Goal: Task Accomplishment & Management: Use online tool/utility

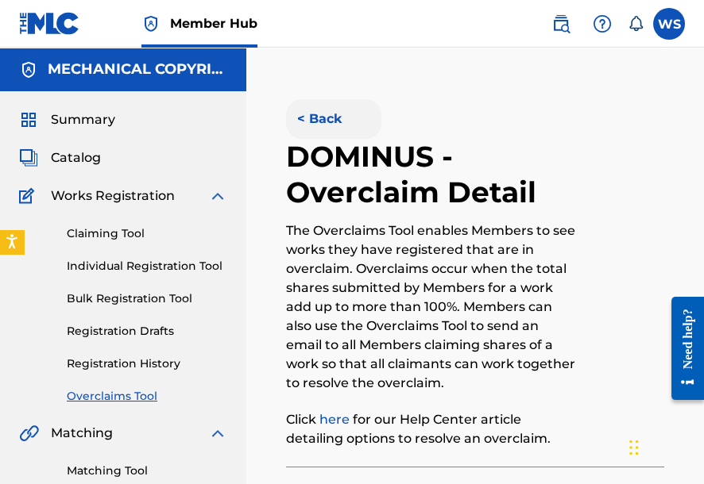
click at [307, 121] on button "< Back" at bounding box center [333, 119] width 95 height 40
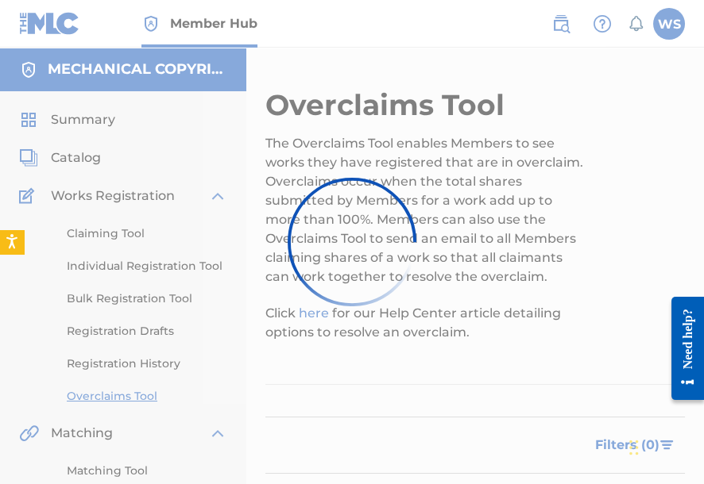
scroll to position [318, 0]
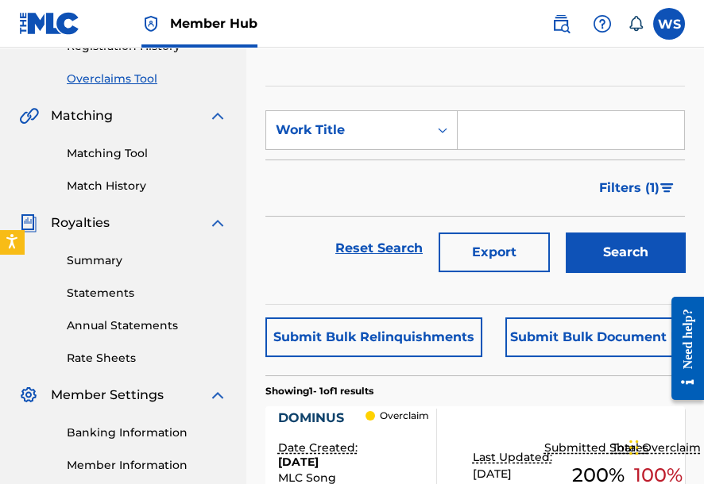
click at [348, 109] on section "SearchWithCriteria1688b01e-22f9-473f-a4e4-11e69794a480 Work Title Filter Status…" at bounding box center [474, 195] width 419 height 219
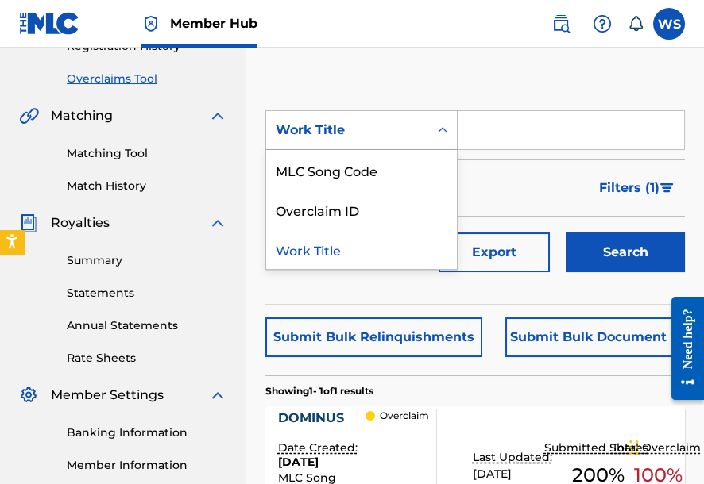
click at [334, 136] on div "Work Title" at bounding box center [347, 130] width 143 height 19
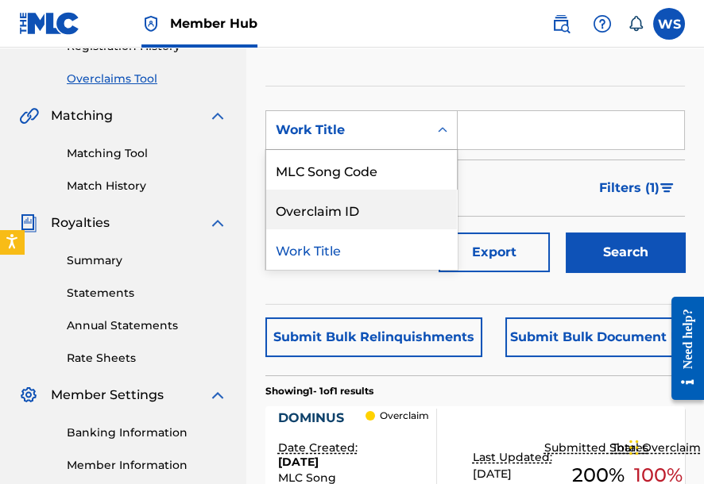
click at [344, 208] on div "Overclaim ID" at bounding box center [361, 210] width 191 height 40
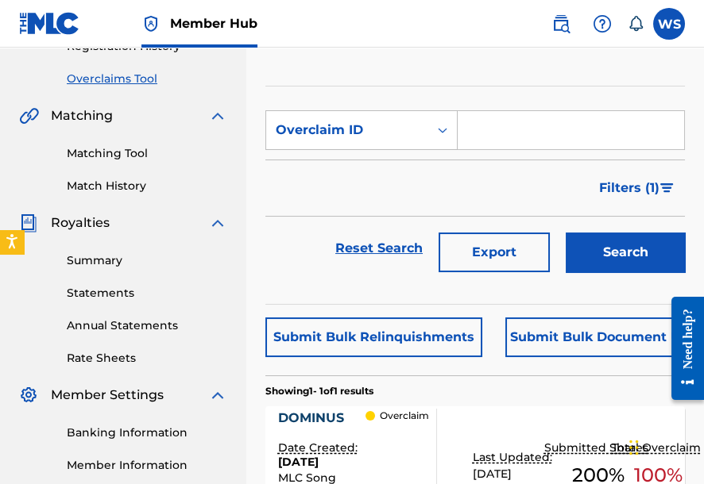
click at [484, 138] on input "Search Form" at bounding box center [570, 130] width 226 height 38
paste input "37634"
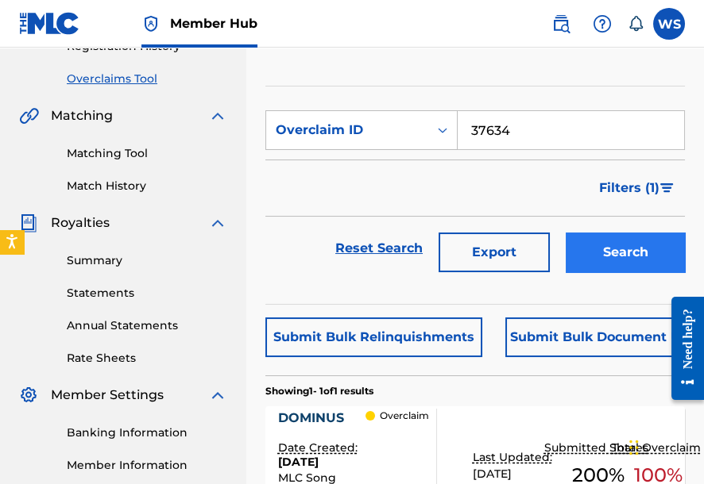
type input "37634"
click at [614, 267] on button "Search" at bounding box center [624, 253] width 119 height 40
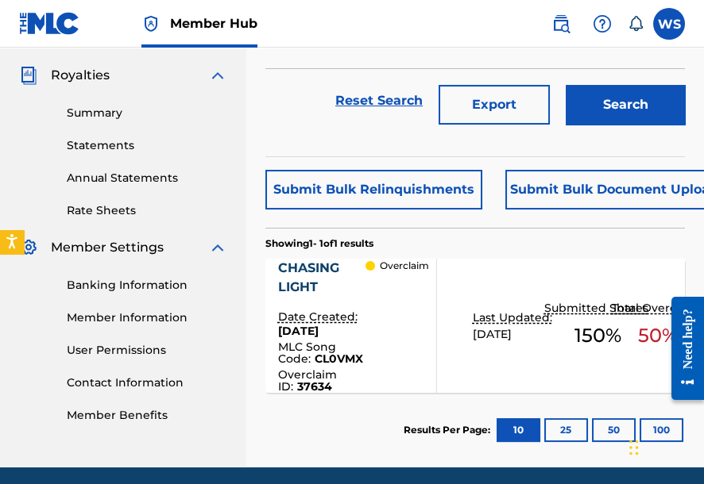
scroll to position [508, 0]
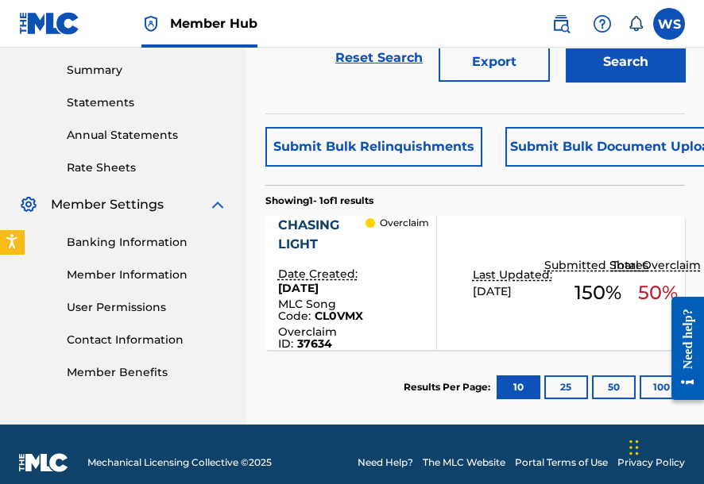
click at [301, 240] on div "CHASING LIGHT" at bounding box center [321, 235] width 87 height 38
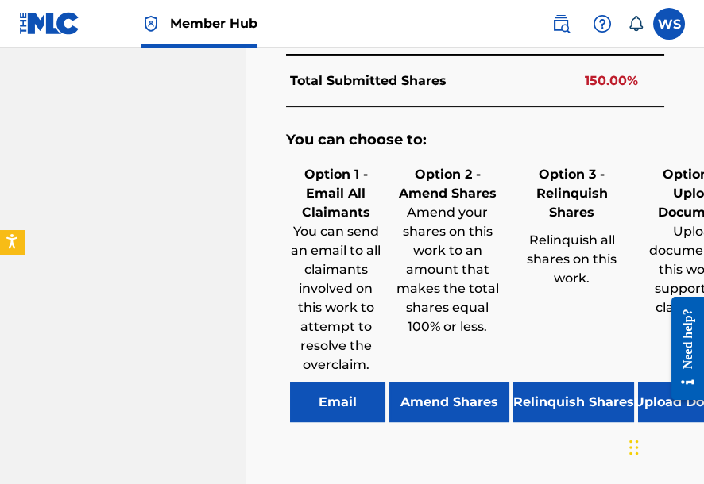
click at [440, 395] on div "You can choose to: Option 1 - Email All Claimants You can send an email to all …" at bounding box center [474, 284] width 377 height 355
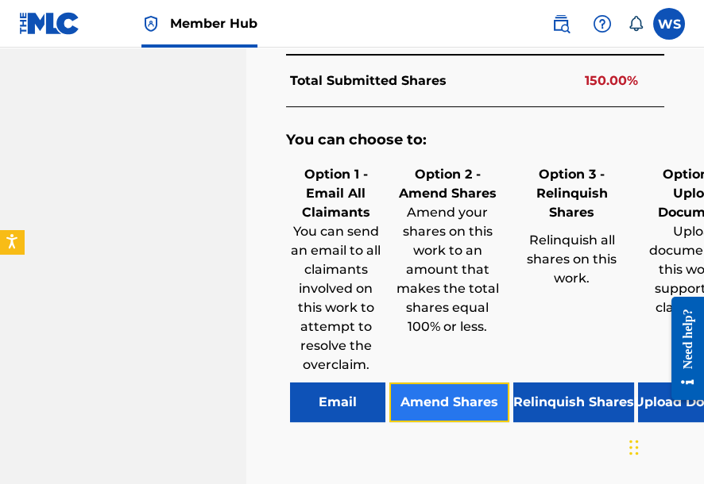
click at [440, 383] on button "Amend Shares" at bounding box center [449, 403] width 120 height 40
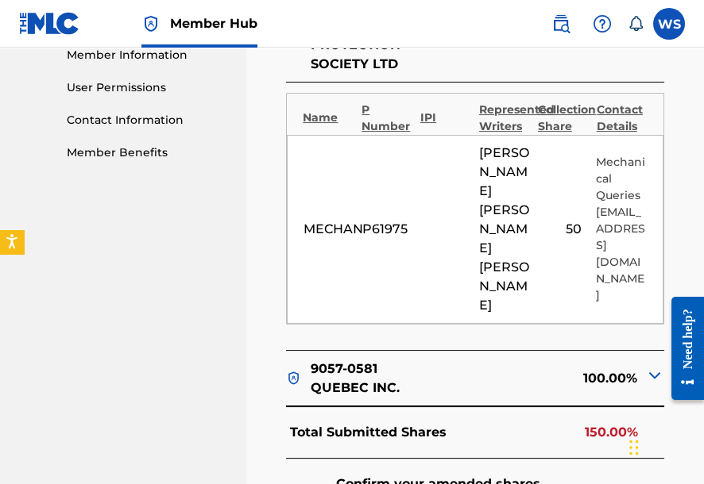
scroll to position [727, 0]
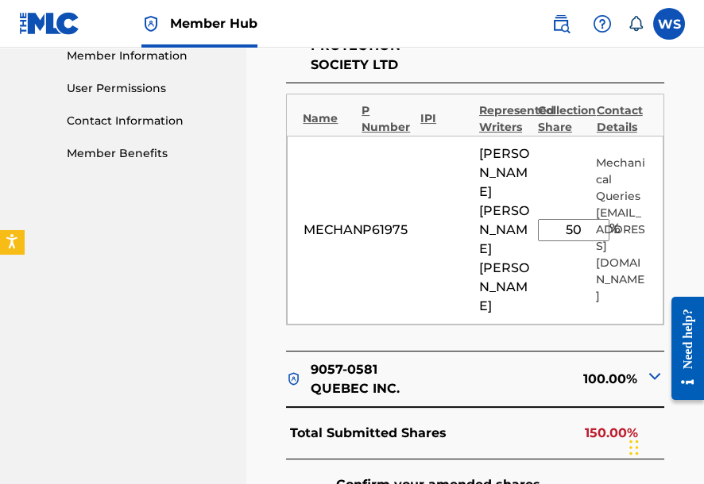
click at [574, 222] on input "50" at bounding box center [573, 230] width 71 height 22
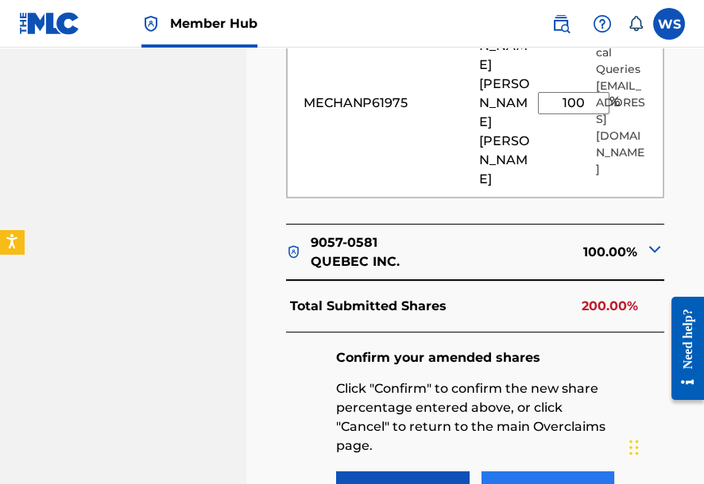
type input "100"
click at [521, 472] on button "Confirm" at bounding box center [547, 492] width 133 height 40
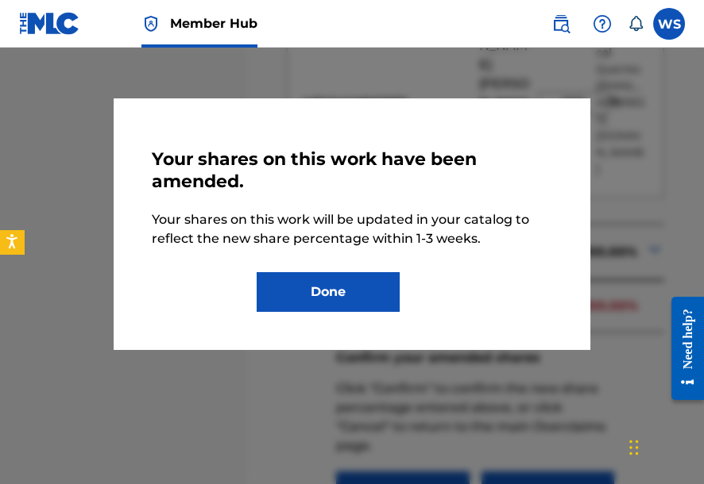
click at [368, 322] on div "Your shares on this work have been amended. Your shares on this work will be up…" at bounding box center [352, 224] width 476 height 252
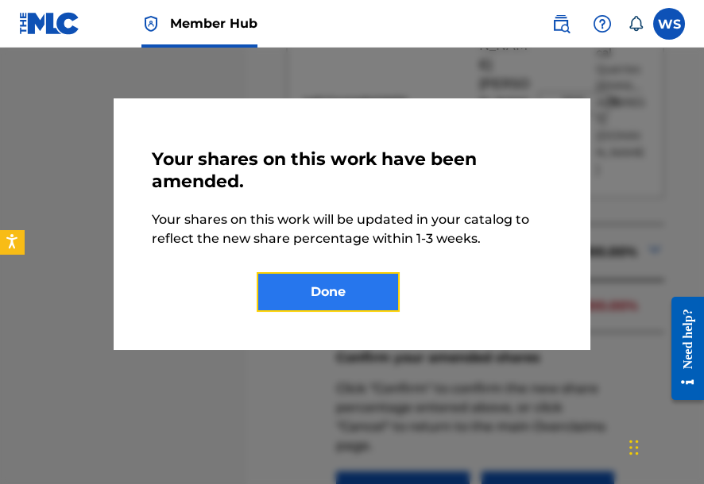
click at [349, 307] on button "Done" at bounding box center [328, 292] width 143 height 40
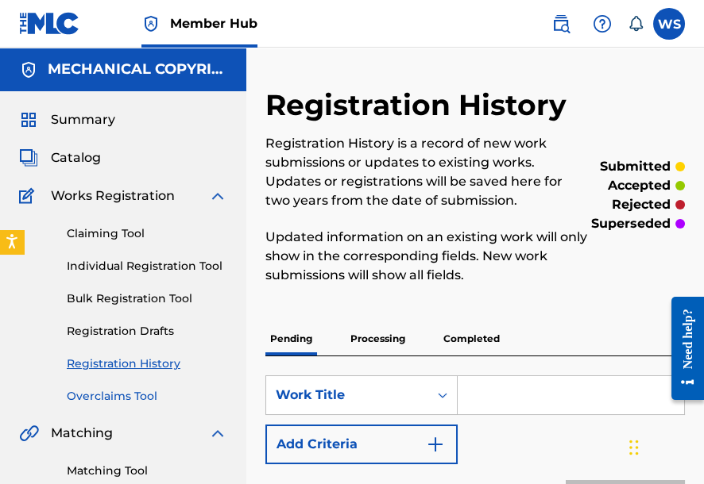
click at [141, 401] on link "Overclaims Tool" at bounding box center [147, 396] width 160 height 17
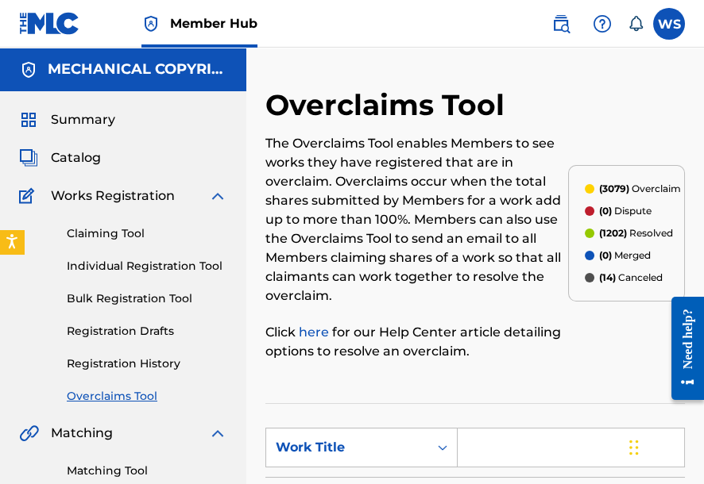
scroll to position [191, 0]
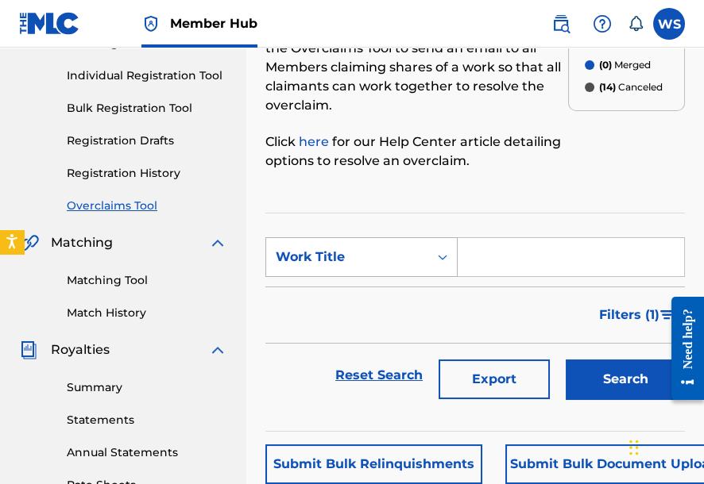
click at [381, 263] on div "Work Title" at bounding box center [347, 257] width 143 height 19
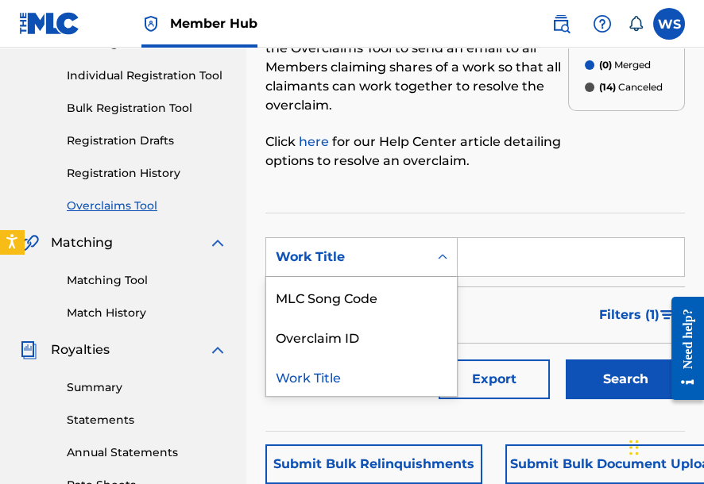
click at [389, 365] on div "Work Title" at bounding box center [361, 377] width 191 height 40
click at [364, 268] on div "Work Title" at bounding box center [347, 257] width 162 height 30
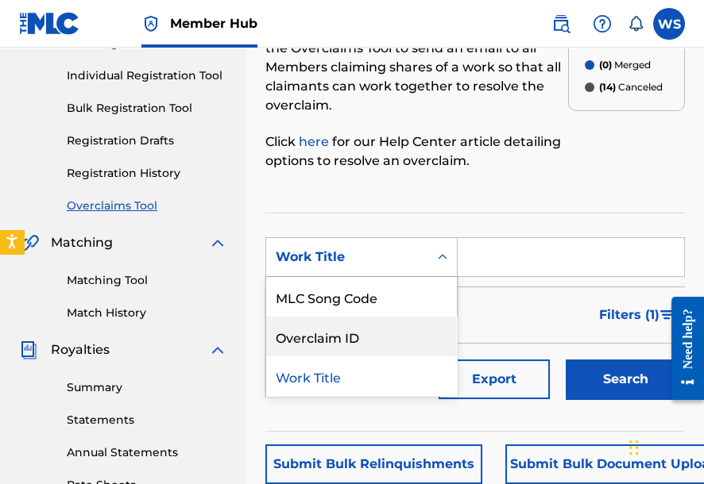
click at [368, 347] on div "Overclaim ID" at bounding box center [361, 337] width 191 height 40
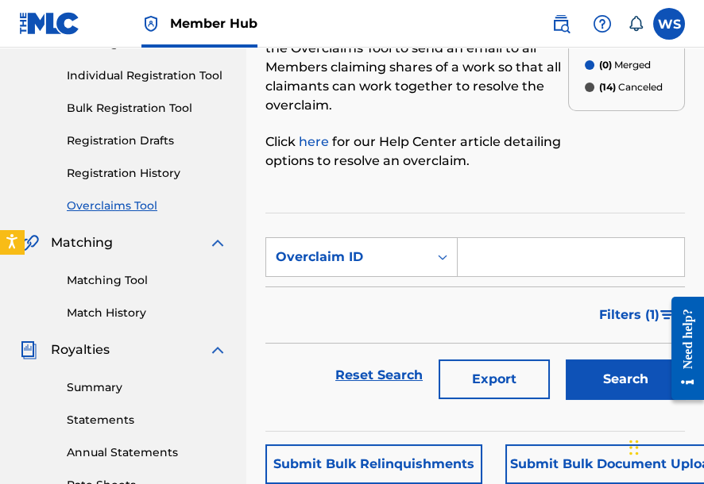
click at [516, 259] on input "Search Form" at bounding box center [570, 257] width 226 height 38
paste input "37633"
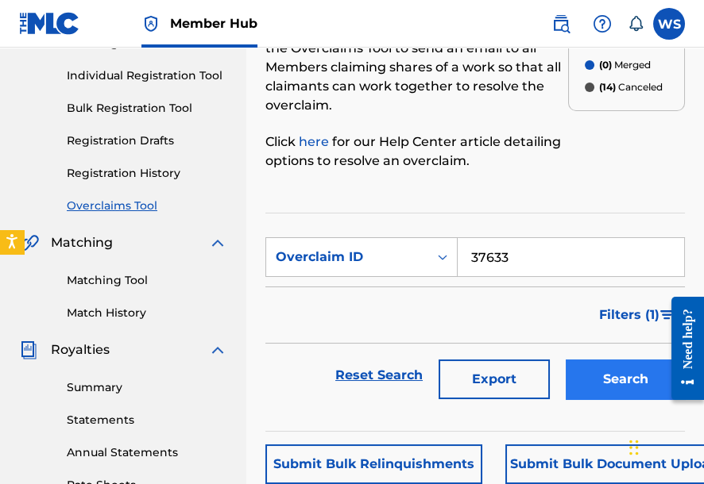
type input "37633"
click at [590, 372] on button "Search" at bounding box center [624, 380] width 119 height 40
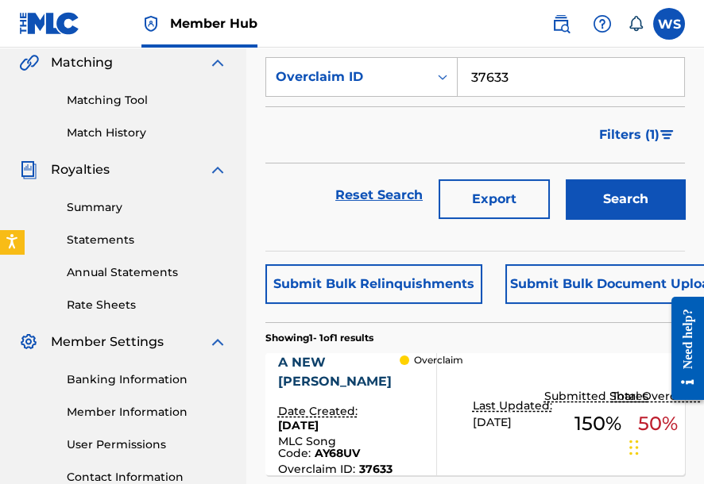
scroll to position [445, 0]
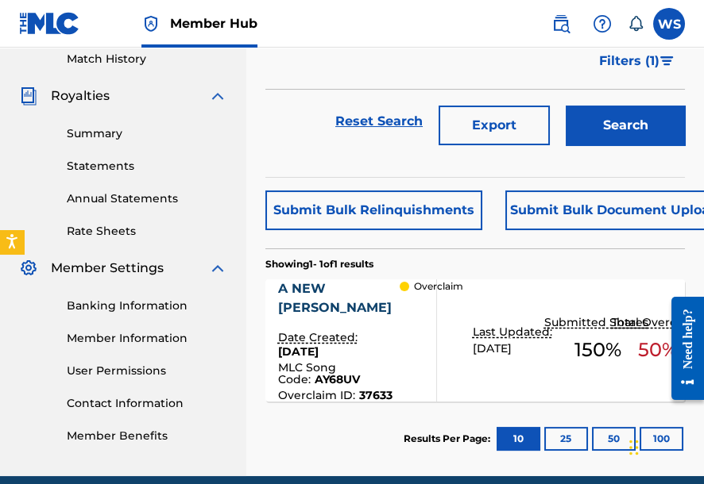
click at [313, 286] on div "A NEW [PERSON_NAME]" at bounding box center [339, 299] width 122 height 38
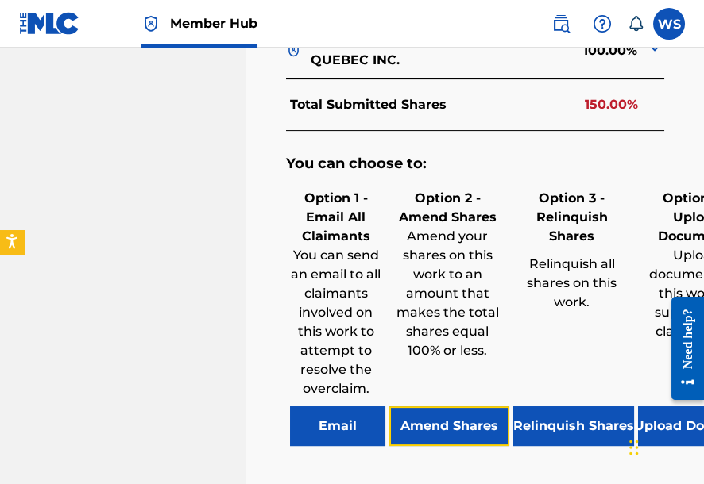
click at [450, 407] on button "Amend Shares" at bounding box center [449, 427] width 120 height 40
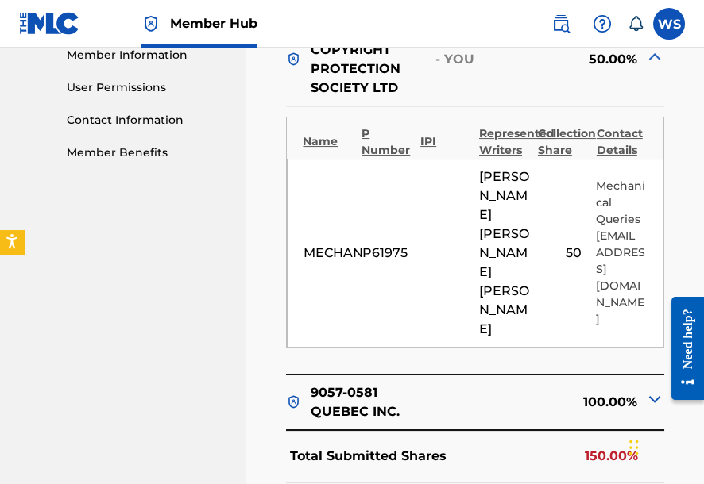
scroll to position [727, 0]
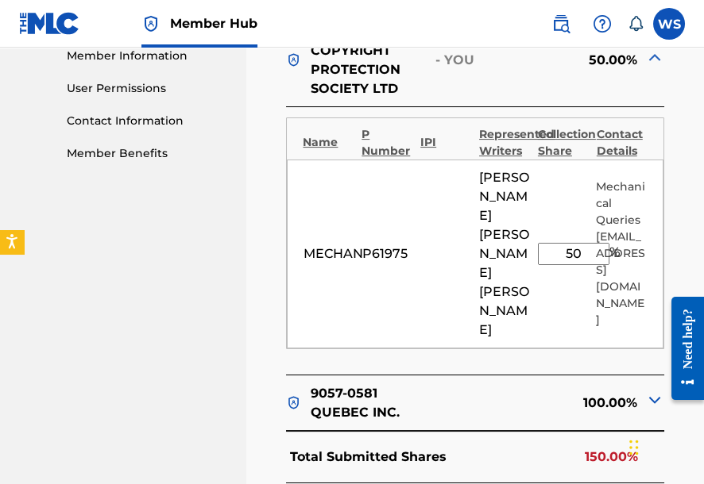
click at [572, 243] on input "50" at bounding box center [573, 254] width 71 height 22
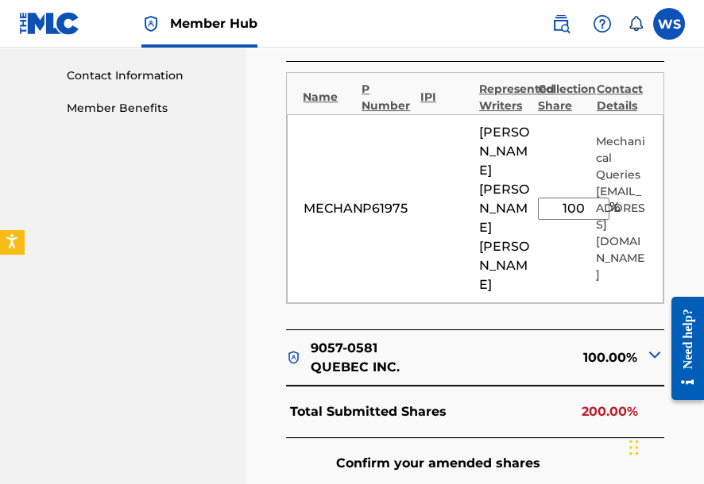
scroll to position [855, 0]
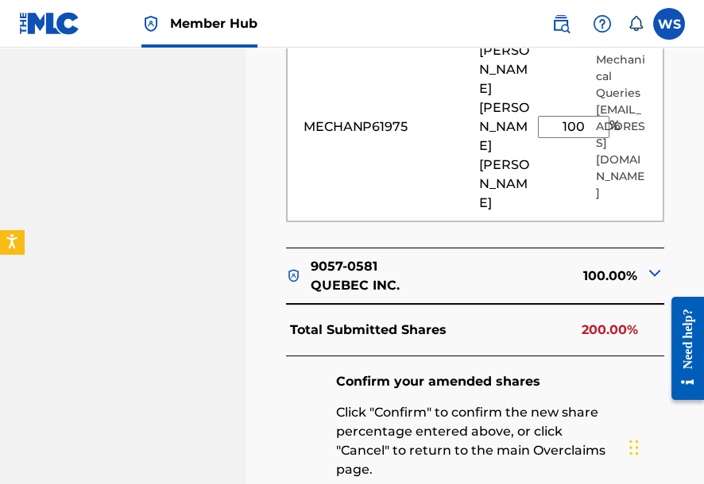
type input "100"
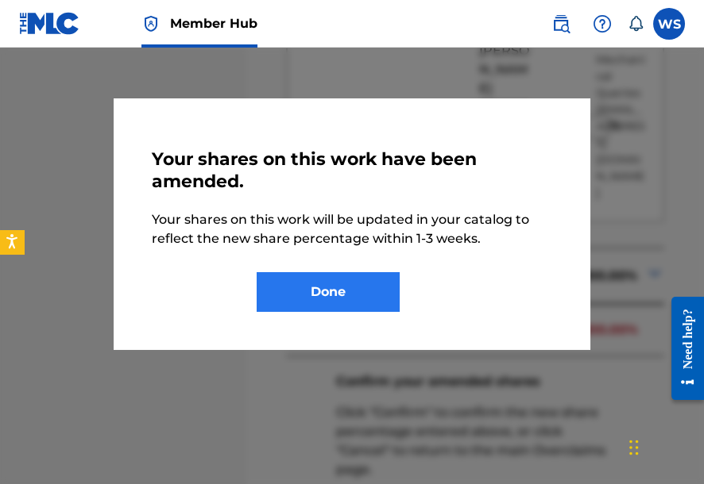
click at [361, 313] on div "Your shares on this work have been amended. Your shares on this work will be up…" at bounding box center [352, 224] width 476 height 252
click at [316, 288] on button "Done" at bounding box center [328, 292] width 143 height 40
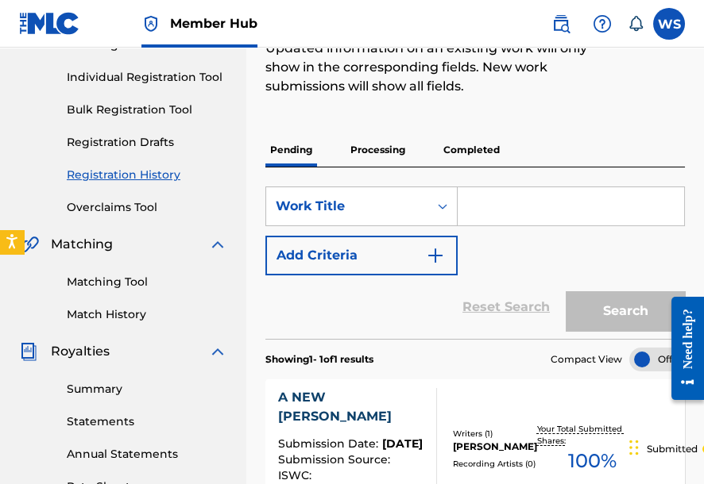
scroll to position [191, 0]
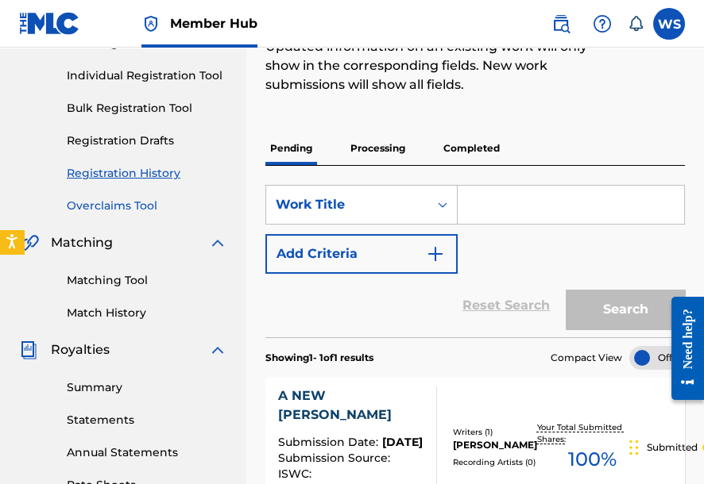
click at [129, 200] on link "Overclaims Tool" at bounding box center [147, 206] width 160 height 17
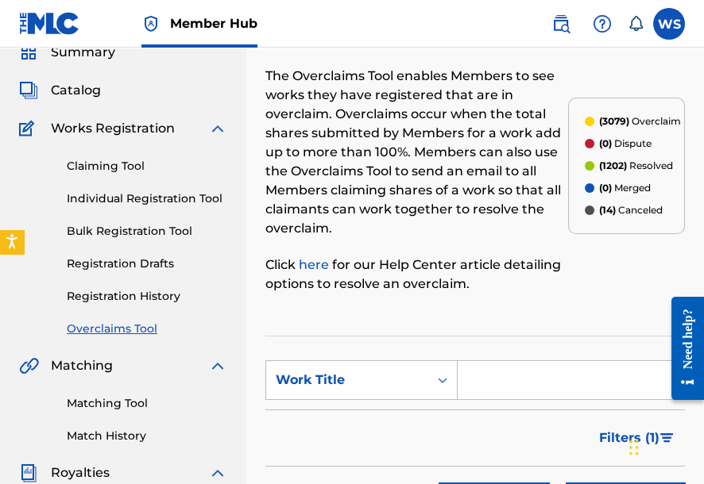
scroll to position [127, 0]
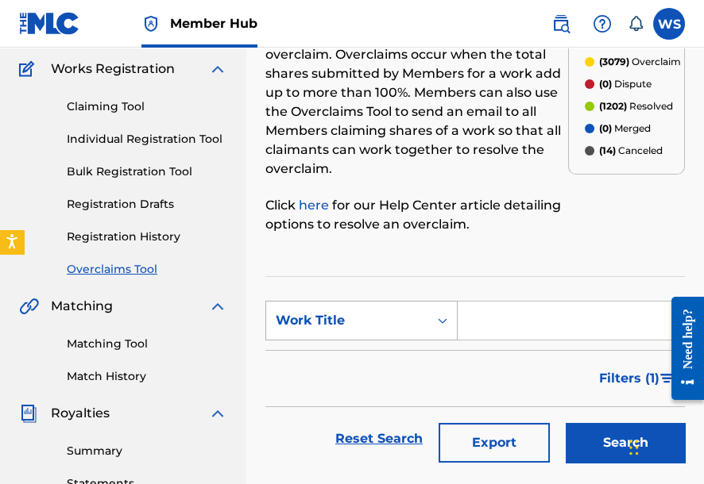
click at [369, 337] on div "Work Title" at bounding box center [361, 321] width 192 height 40
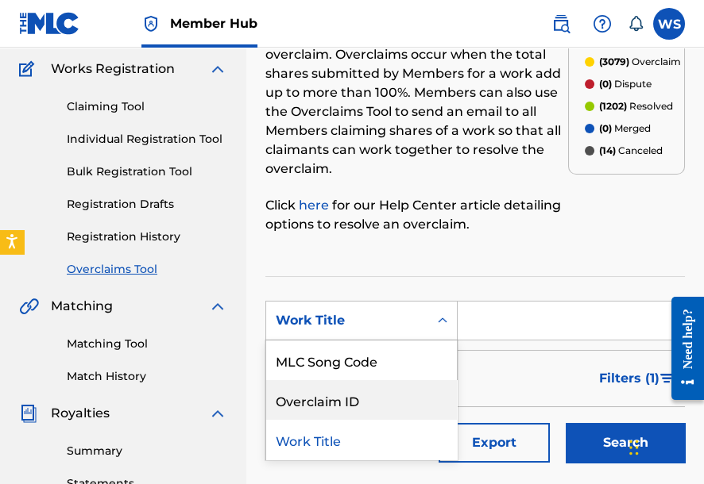
click at [361, 396] on div "Overclaim ID" at bounding box center [361, 400] width 191 height 40
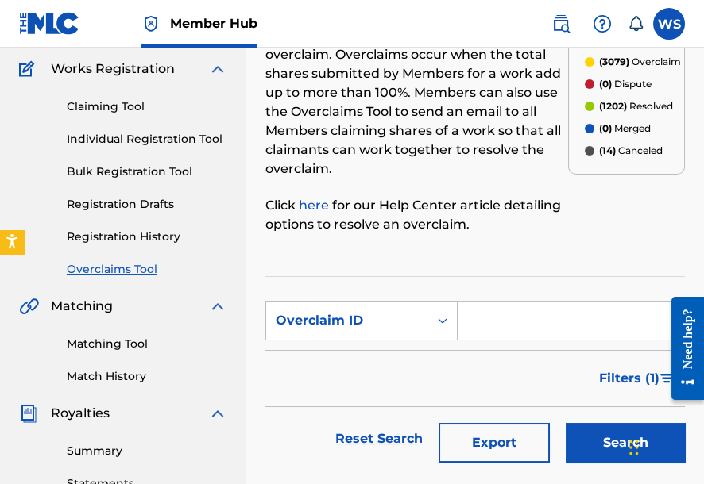
click at [517, 320] on input "Search Form" at bounding box center [570, 321] width 226 height 38
paste input "37625"
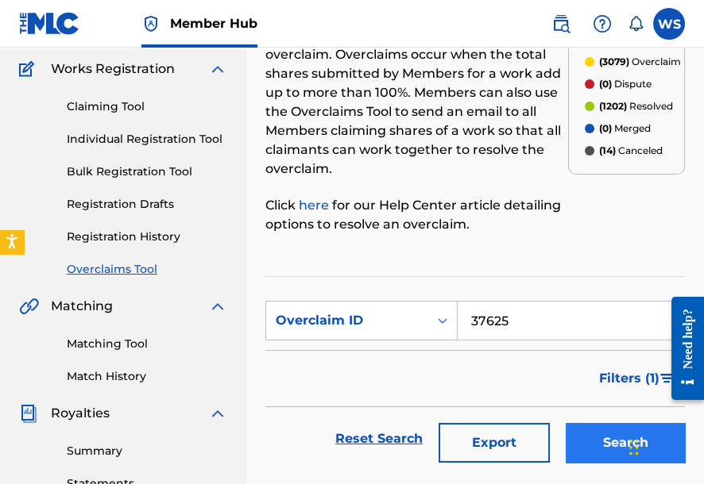
type input "37625"
click at [600, 459] on button "Search" at bounding box center [624, 443] width 119 height 40
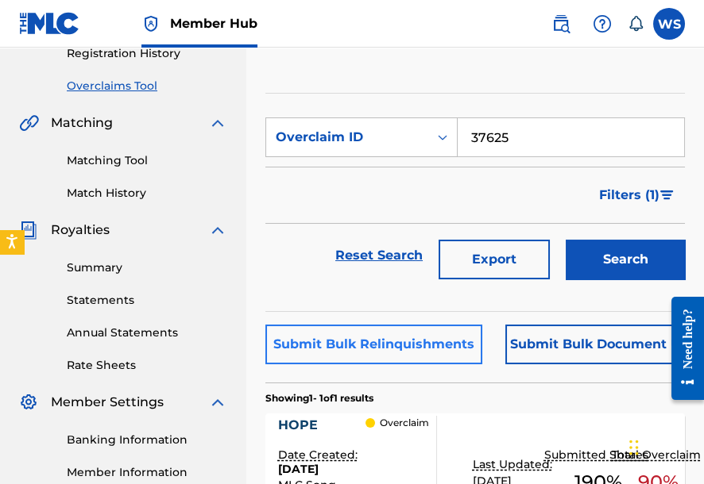
scroll to position [318, 0]
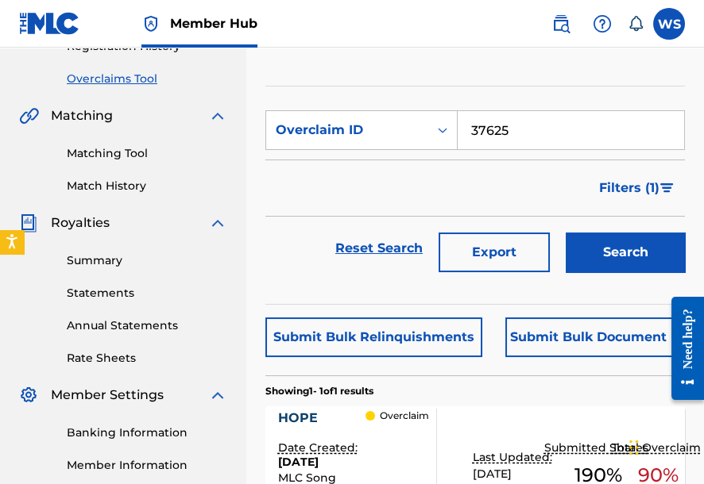
click at [303, 411] on div "HOPE" at bounding box center [321, 418] width 87 height 19
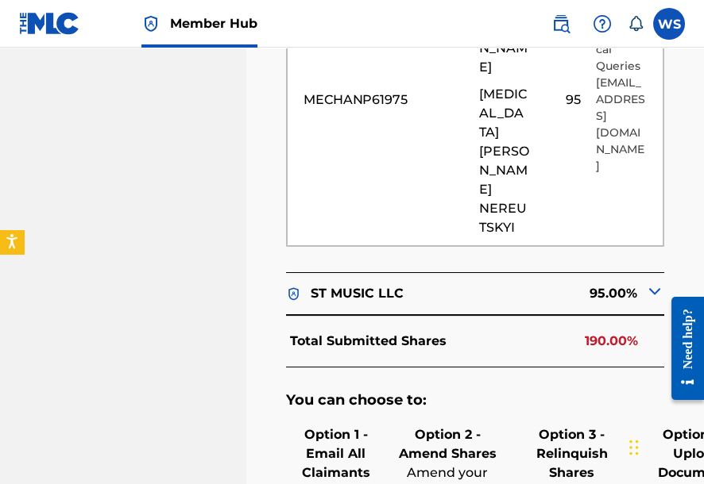
scroll to position [1017, 0]
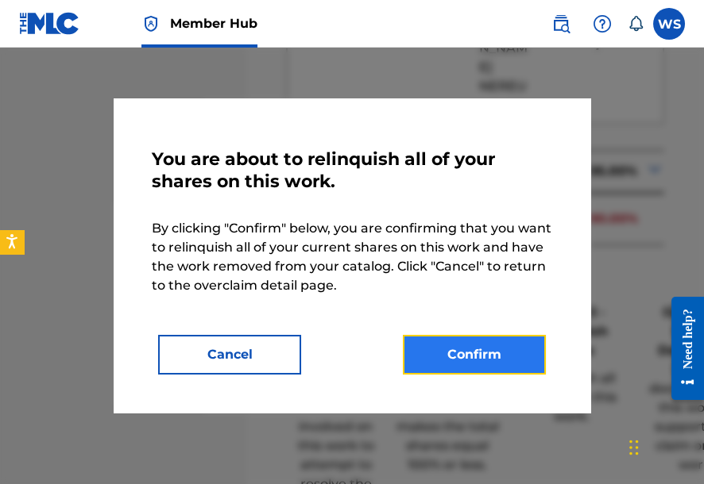
click at [427, 348] on button "Confirm" at bounding box center [474, 355] width 143 height 40
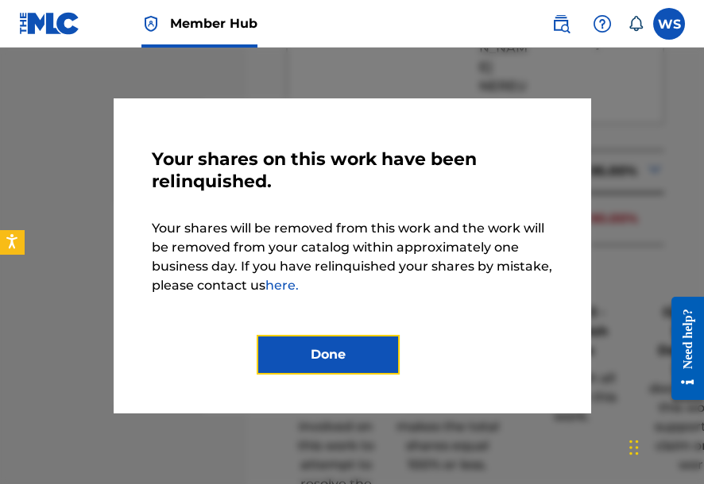
click at [314, 355] on button "Done" at bounding box center [328, 355] width 143 height 40
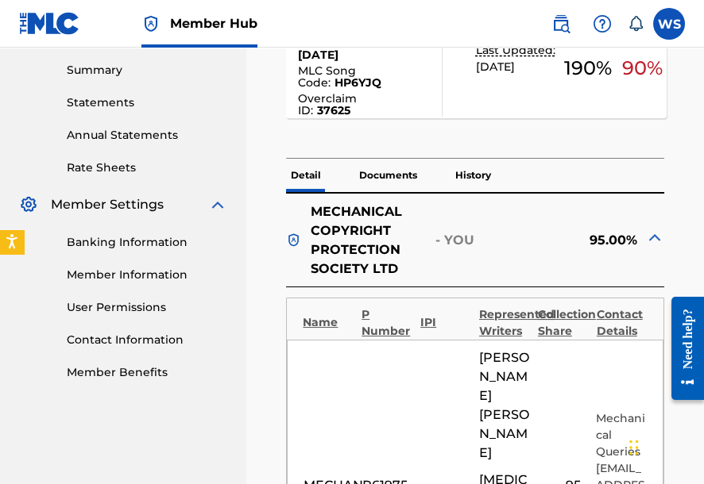
scroll to position [254, 0]
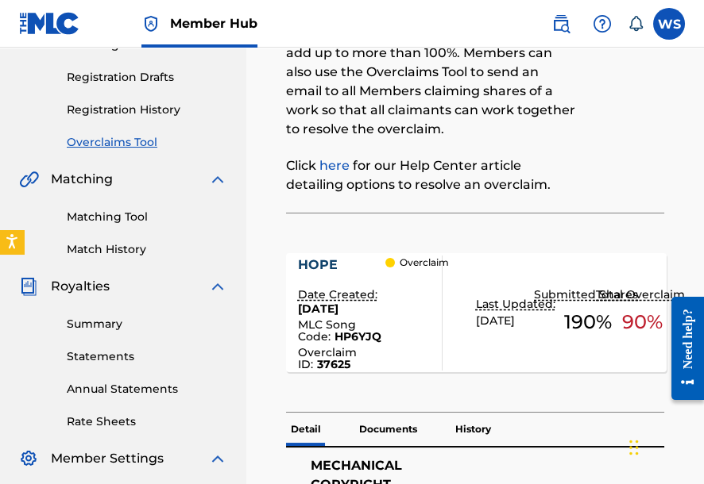
click at [117, 139] on link "Overclaims Tool" at bounding box center [147, 142] width 160 height 17
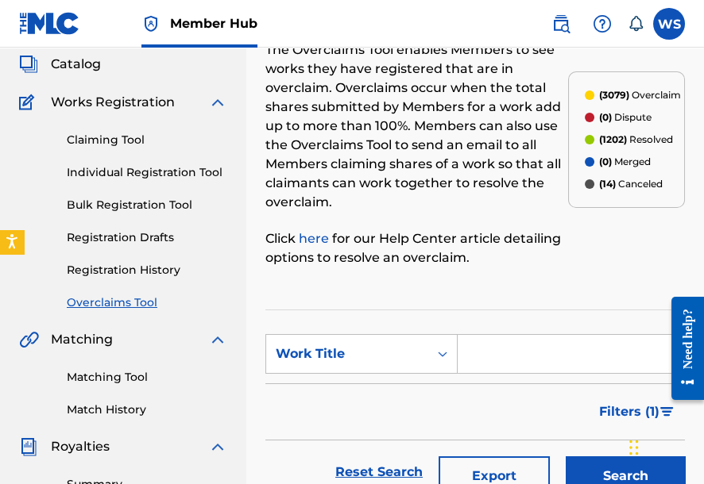
scroll to position [127, 0]
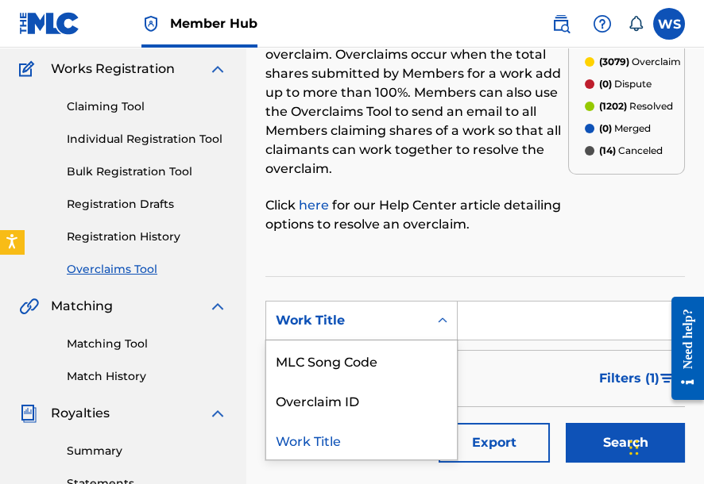
click at [388, 307] on div "Work Title" at bounding box center [347, 321] width 162 height 30
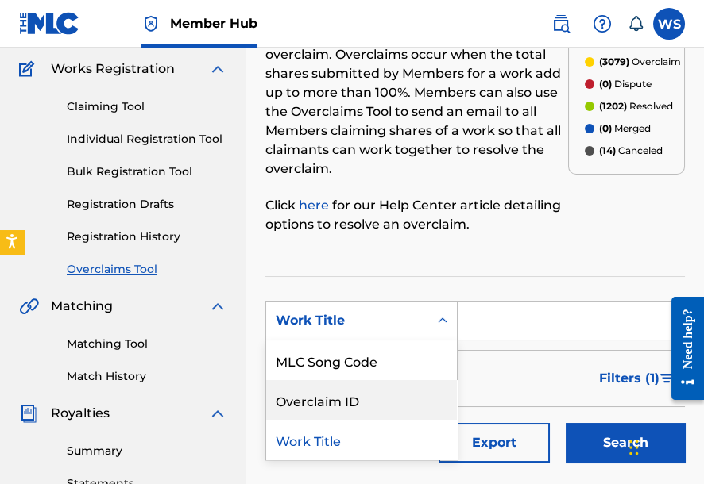
drag, startPoint x: 366, startPoint y: 399, endPoint x: 433, endPoint y: 345, distance: 85.8
click at [367, 397] on div "Overclaim ID" at bounding box center [361, 400] width 191 height 40
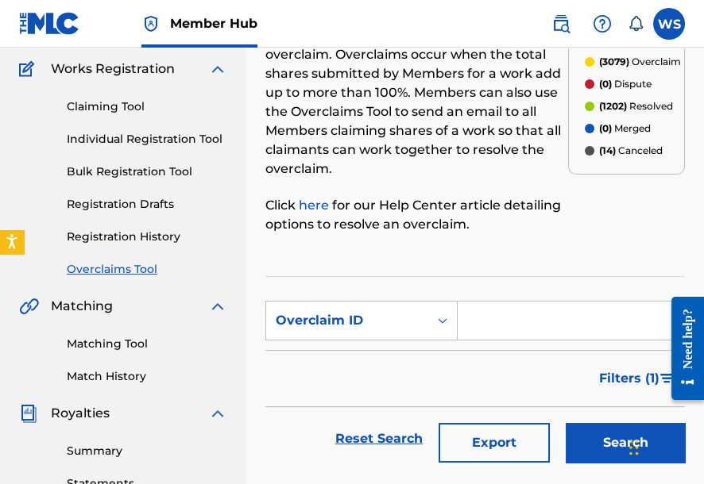
click at [476, 321] on input "Search Form" at bounding box center [570, 321] width 226 height 38
paste input "37626"
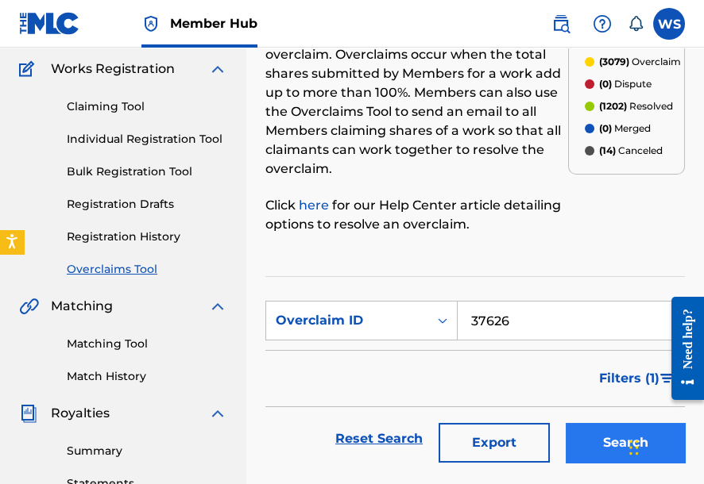
type input "37626"
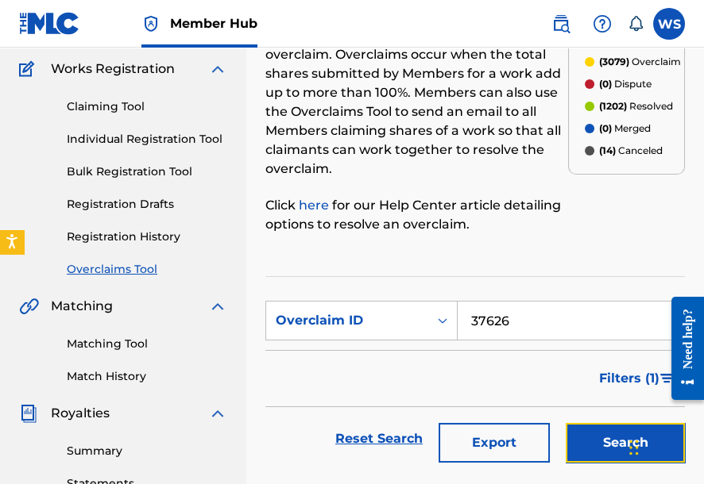
click at [593, 435] on button "Search" at bounding box center [624, 443] width 119 height 40
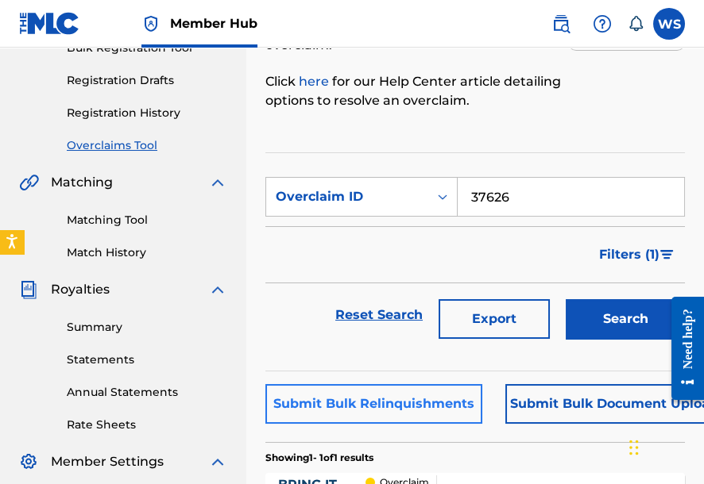
scroll to position [381, 0]
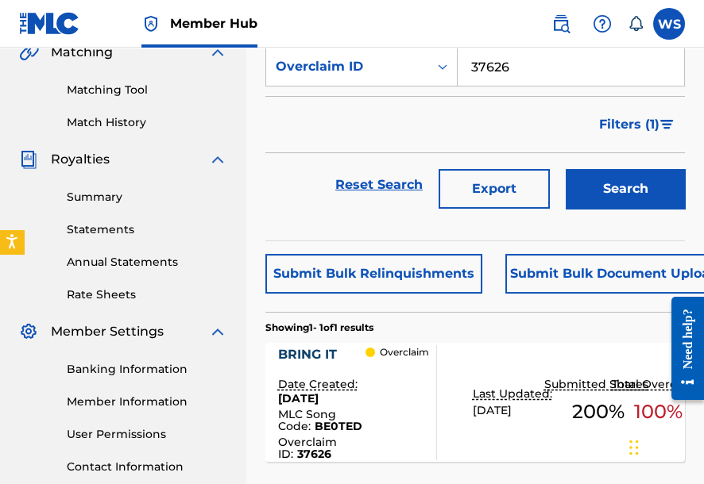
click at [318, 349] on div "BRING IT" at bounding box center [321, 354] width 87 height 19
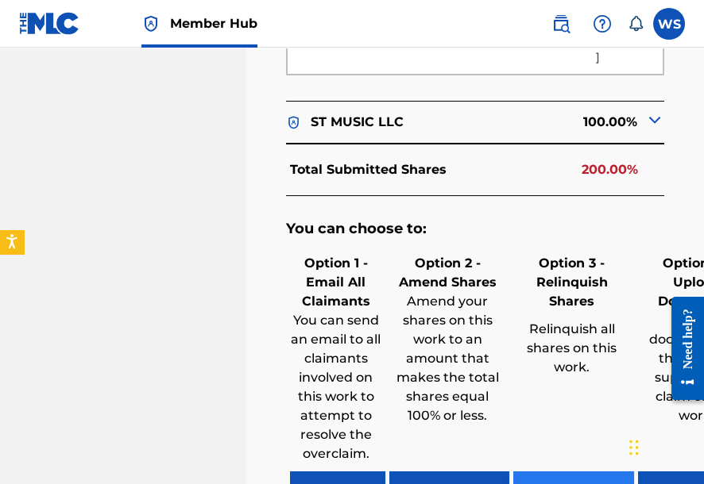
scroll to position [1017, 0]
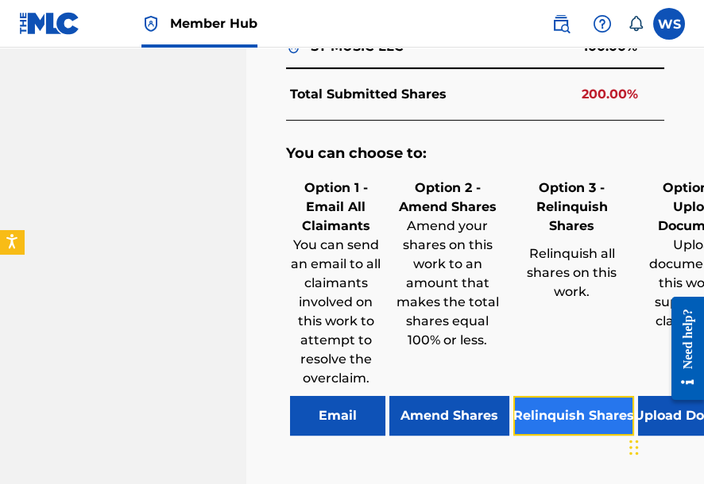
click at [536, 407] on button "Relinquish Shares" at bounding box center [573, 416] width 121 height 40
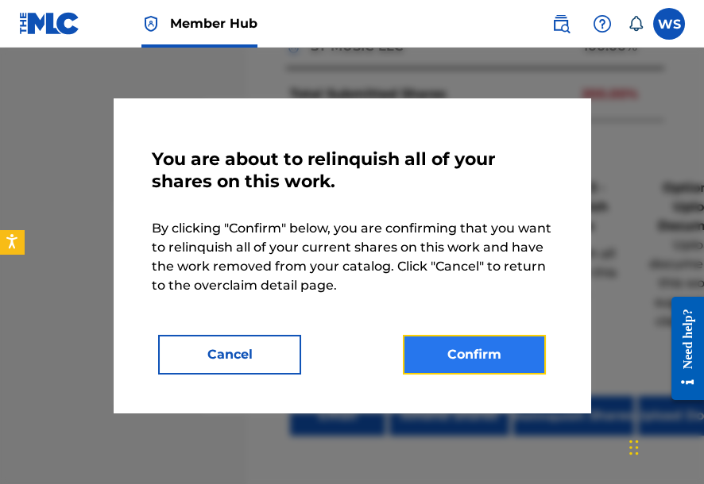
click at [474, 359] on button "Confirm" at bounding box center [474, 355] width 143 height 40
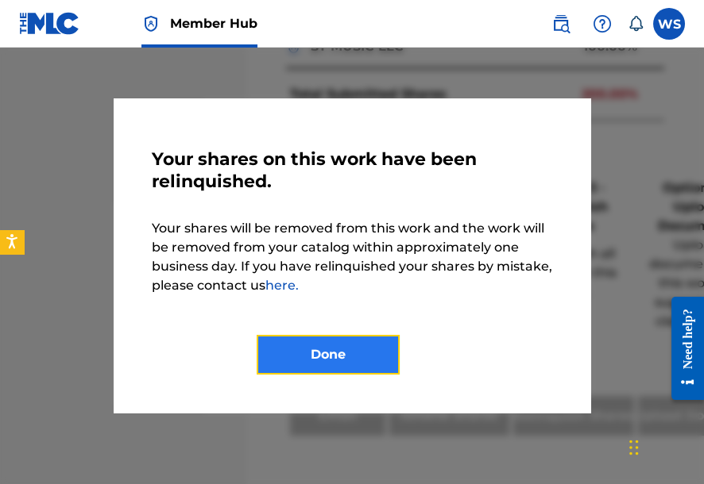
click at [278, 350] on button "Done" at bounding box center [328, 355] width 143 height 40
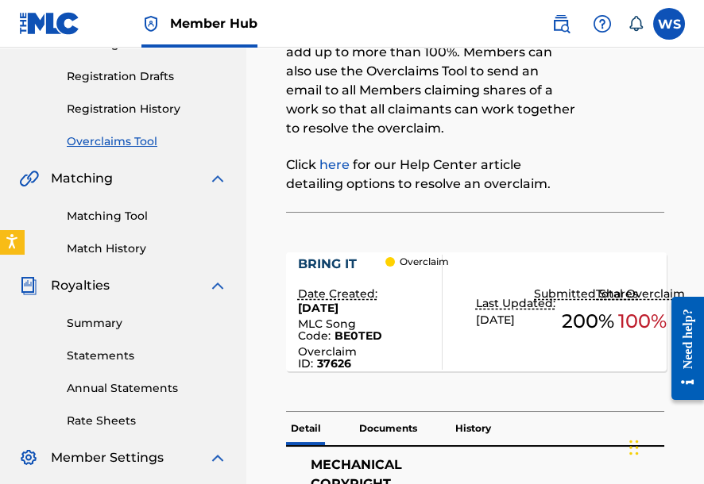
scroll to position [254, 0]
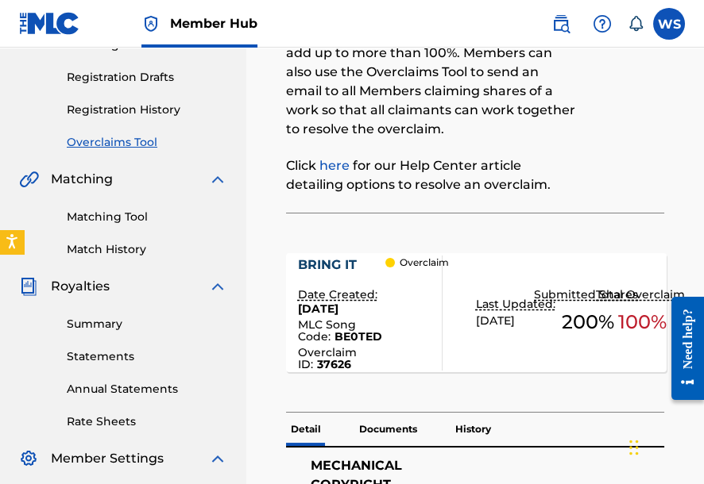
click at [110, 144] on link "Overclaims Tool" at bounding box center [147, 142] width 160 height 17
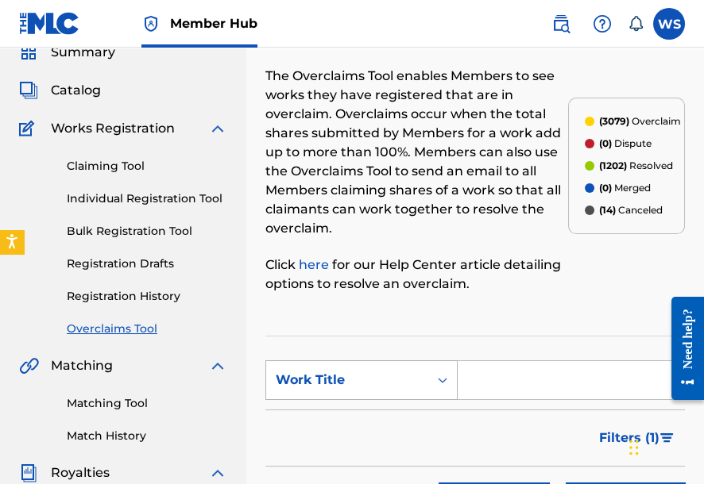
scroll to position [127, 0]
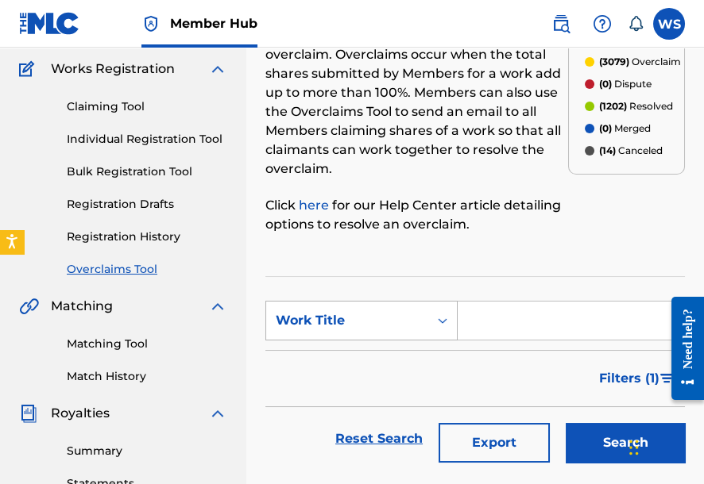
click at [390, 325] on div "Work Title" at bounding box center [347, 320] width 143 height 19
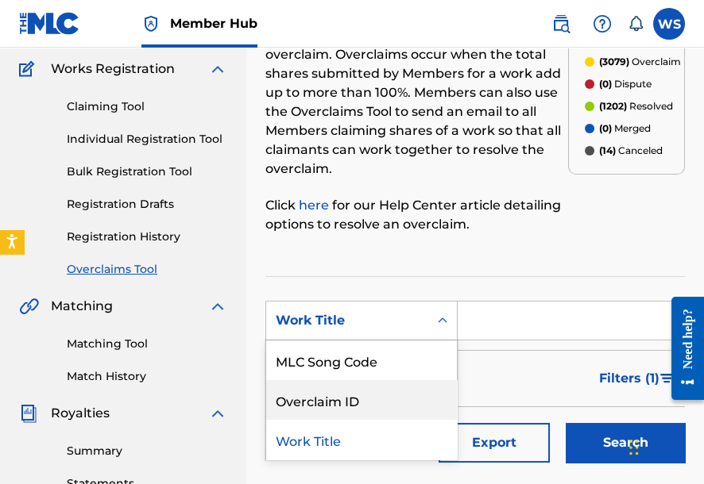
click at [384, 388] on div "Overclaim ID" at bounding box center [361, 400] width 191 height 40
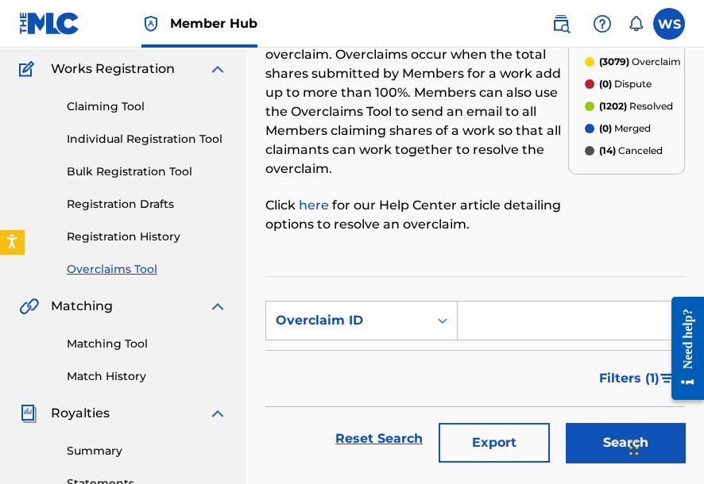
click at [485, 310] on input "Search Form" at bounding box center [570, 321] width 226 height 38
paste input "37624"
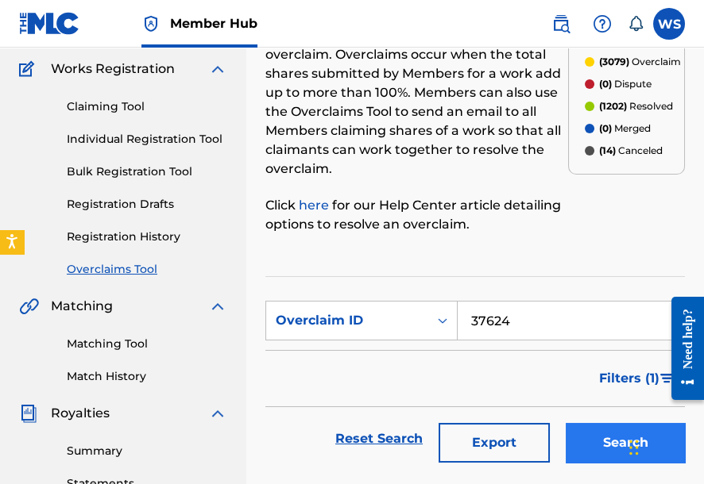
type input "37624"
click at [608, 444] on button "Search" at bounding box center [624, 443] width 119 height 40
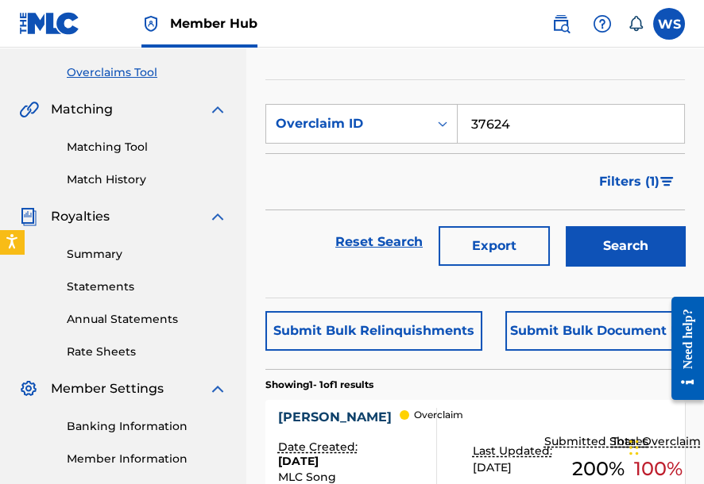
scroll to position [381, 0]
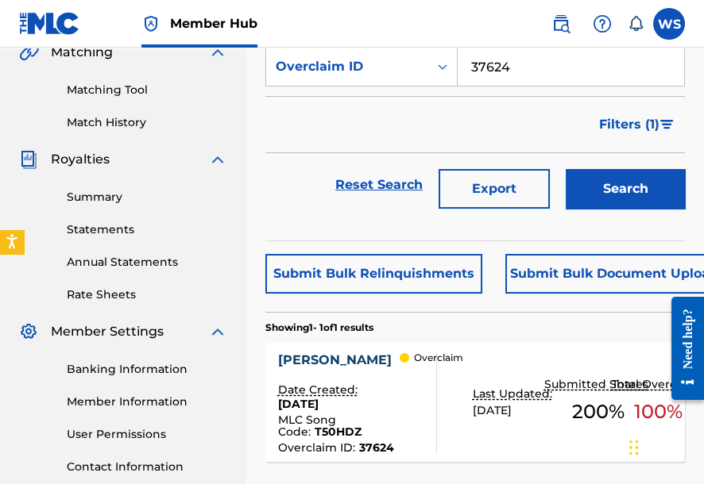
click at [295, 353] on div "[PERSON_NAME]" at bounding box center [339, 360] width 122 height 19
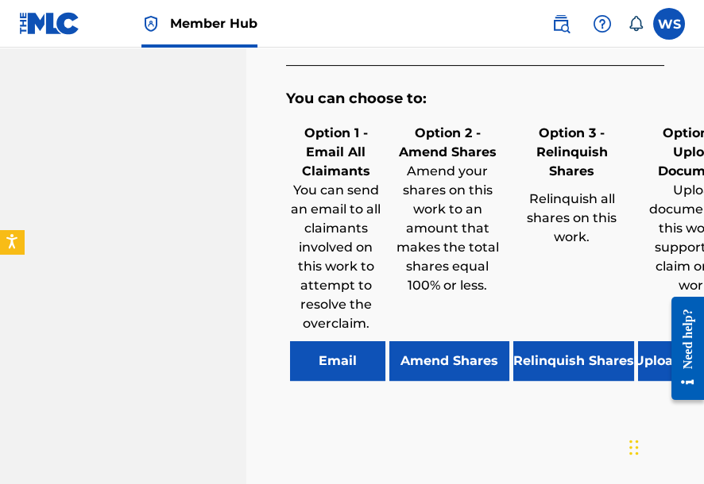
scroll to position [1144, 0]
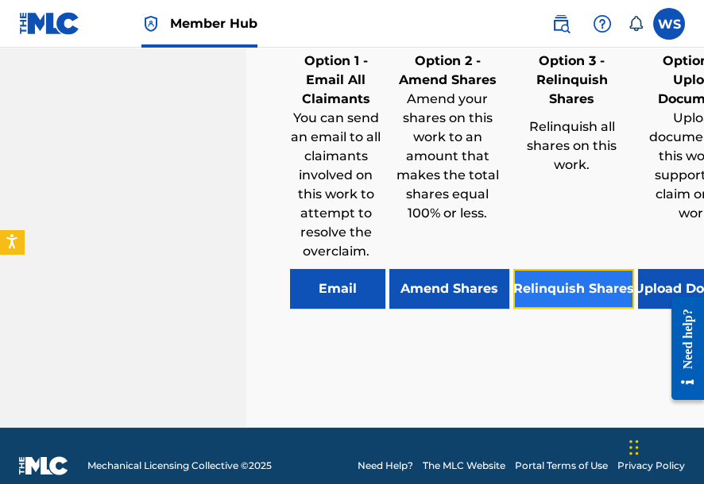
click at [531, 292] on button "Relinquish Shares" at bounding box center [573, 289] width 121 height 40
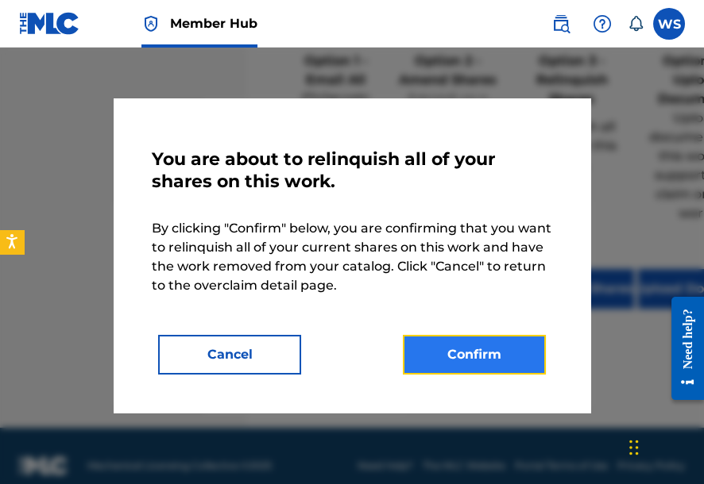
click at [495, 350] on button "Confirm" at bounding box center [474, 355] width 143 height 40
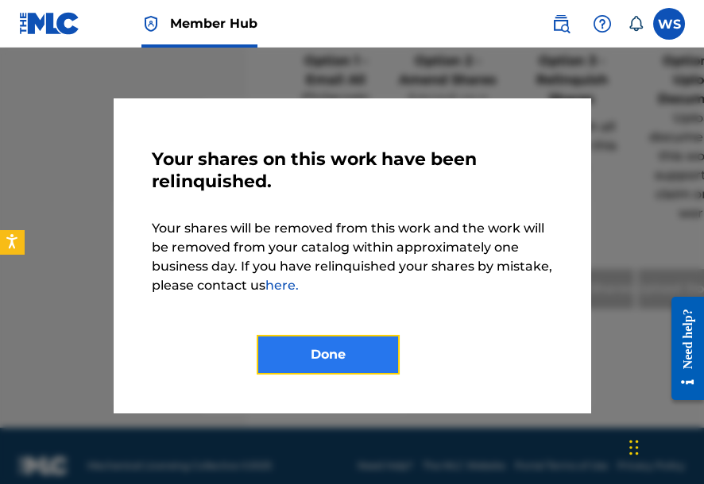
click at [372, 349] on button "Done" at bounding box center [328, 355] width 143 height 40
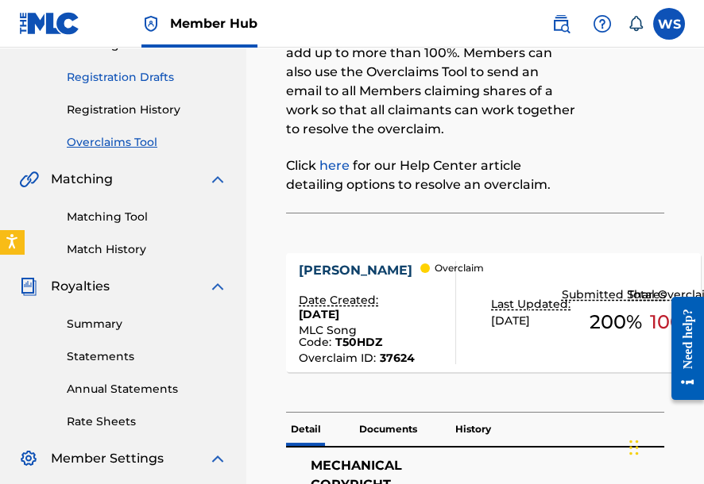
scroll to position [0, 0]
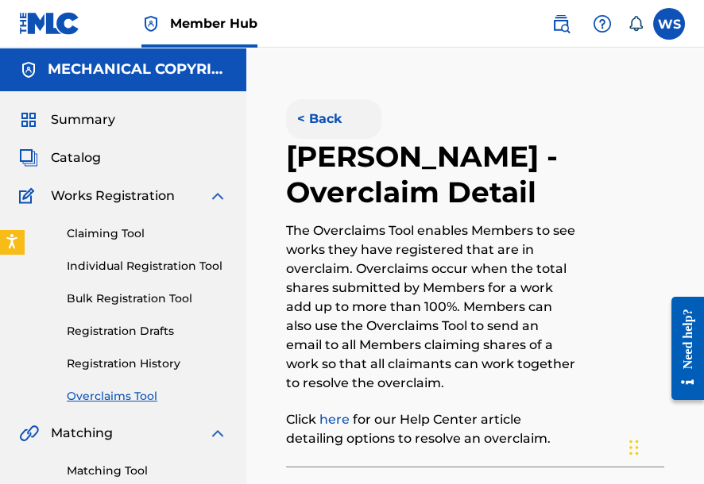
click at [322, 125] on button "< Back" at bounding box center [333, 119] width 95 height 40
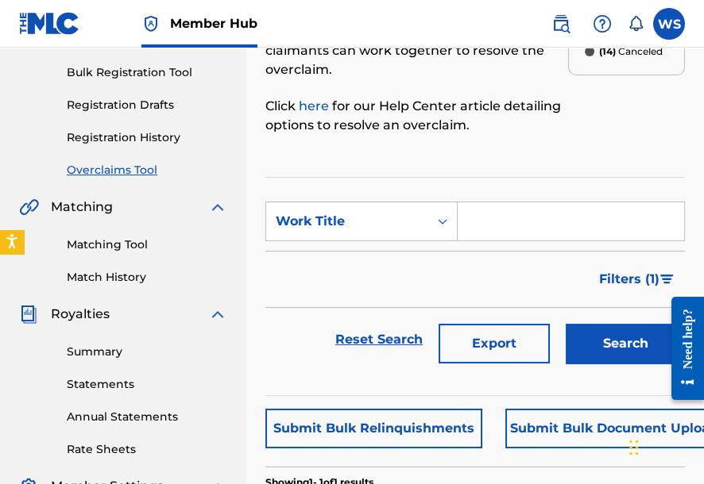
scroll to position [191, 0]
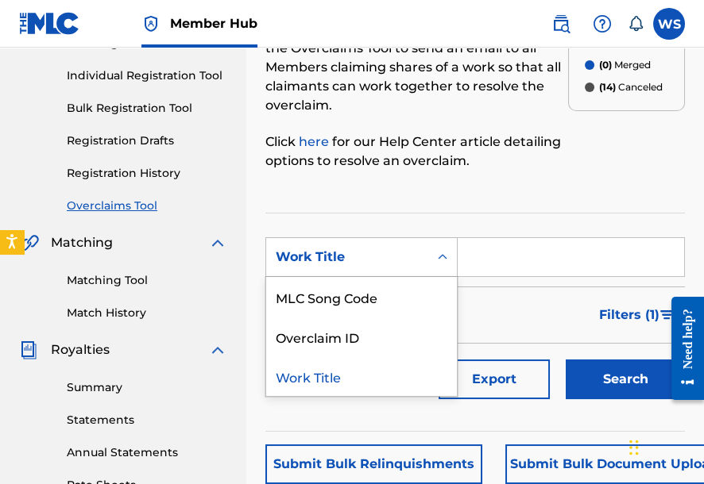
click at [360, 252] on div "Work Title" at bounding box center [347, 257] width 162 height 30
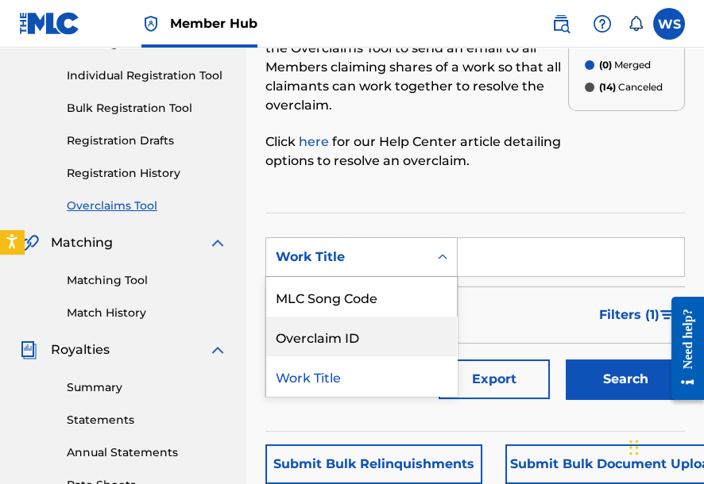
click at [346, 347] on div "Overclaim ID" at bounding box center [361, 337] width 191 height 40
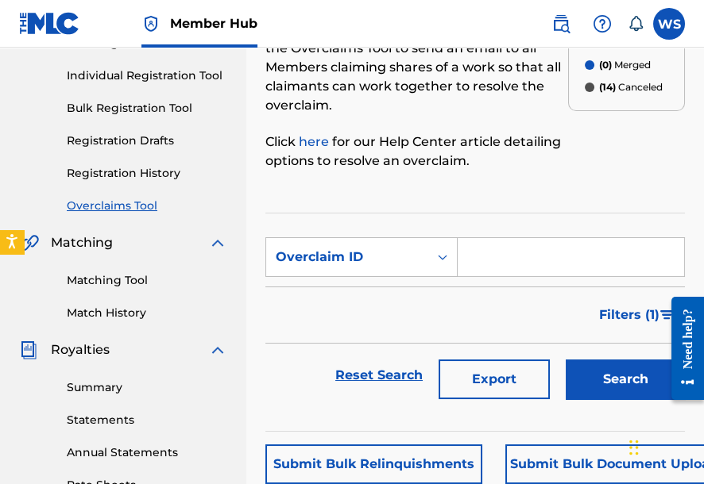
click at [517, 270] on input "Search Form" at bounding box center [570, 257] width 226 height 38
paste input "37216"
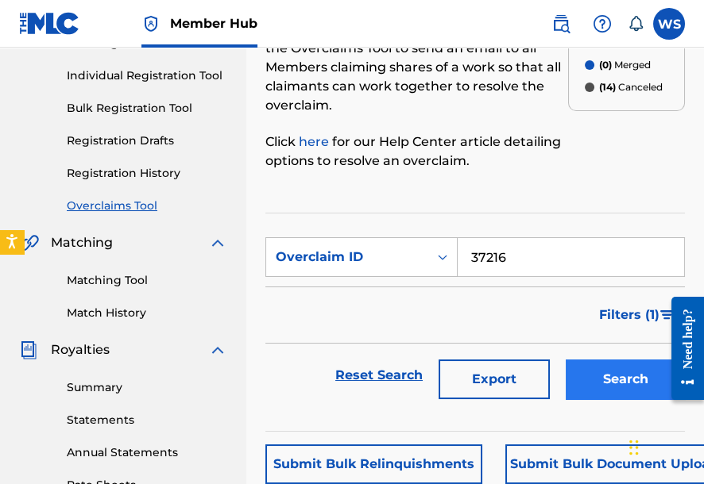
type input "37216"
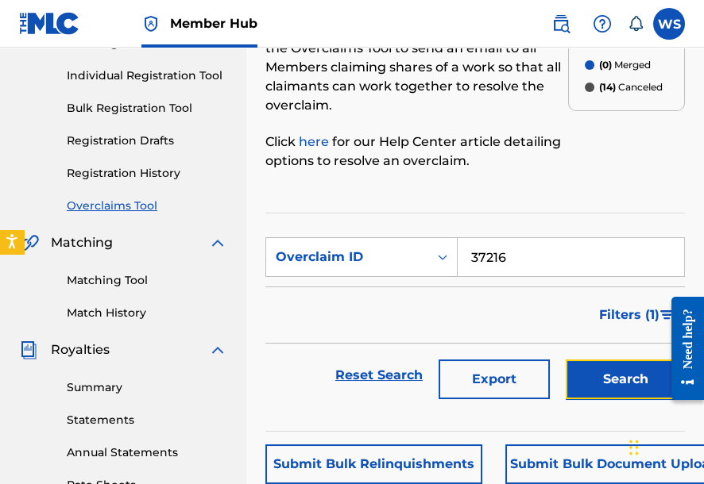
click at [612, 376] on button "Search" at bounding box center [624, 380] width 119 height 40
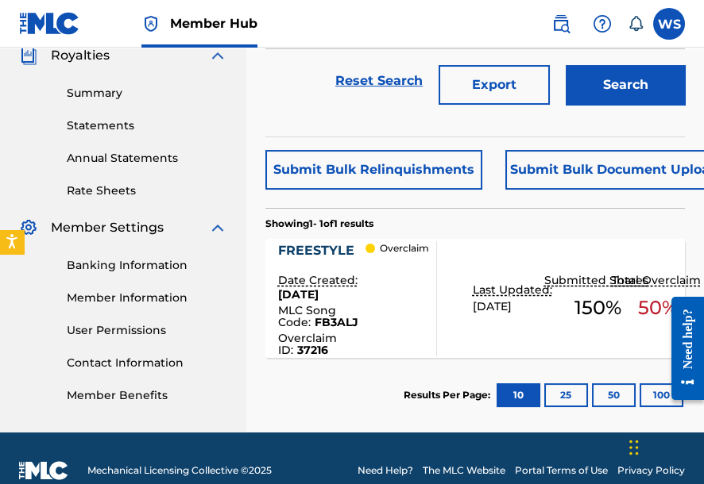
scroll to position [517, 0]
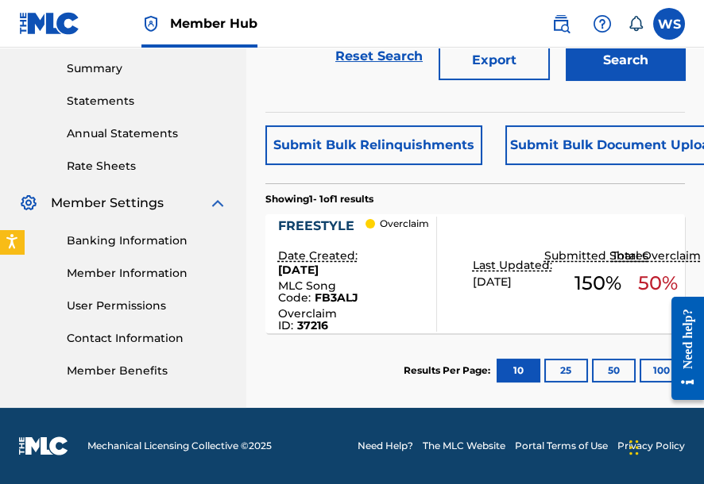
click at [330, 220] on div "FREESTYLE" at bounding box center [321, 226] width 87 height 19
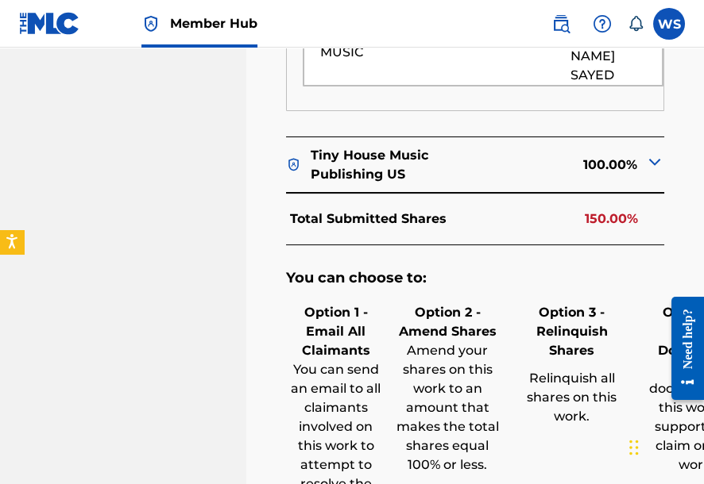
scroll to position [1271, 0]
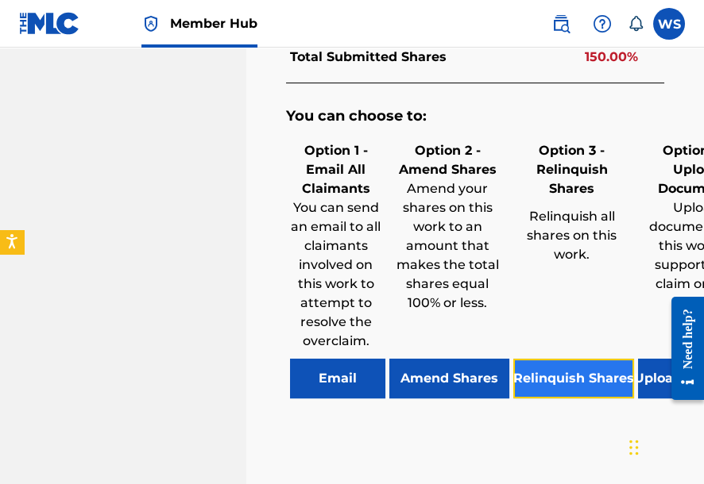
click at [560, 359] on button "Relinquish Shares" at bounding box center [573, 379] width 121 height 40
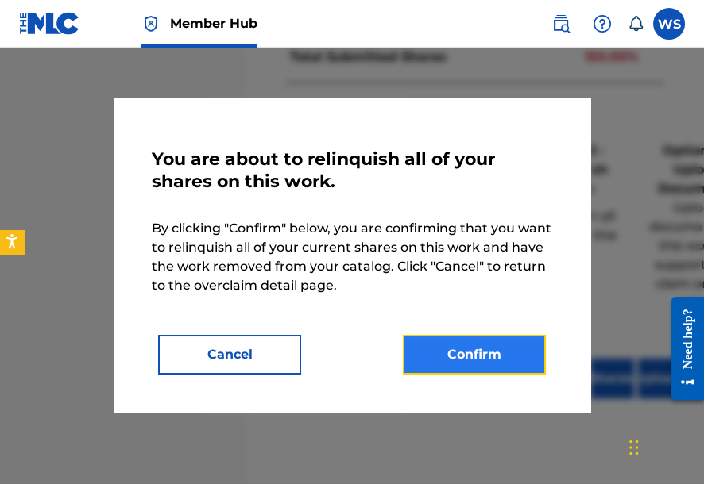
click at [469, 347] on button "Confirm" at bounding box center [474, 355] width 143 height 40
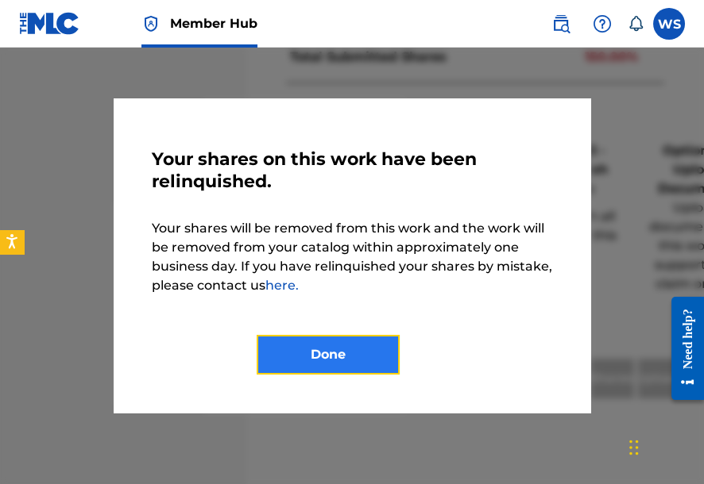
click at [355, 357] on button "Done" at bounding box center [328, 355] width 143 height 40
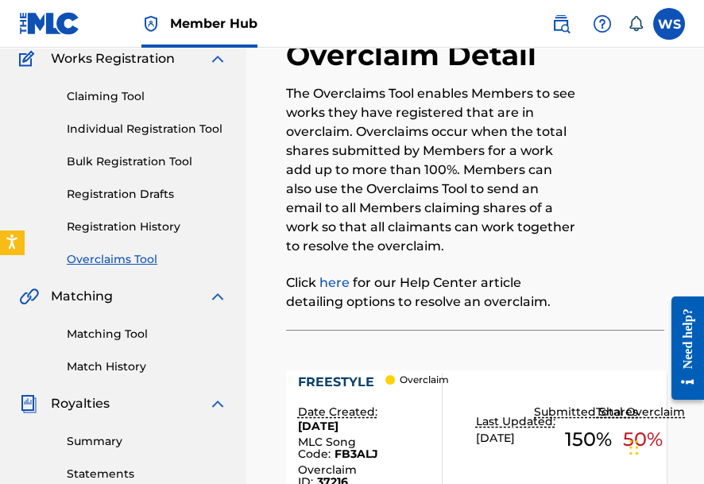
scroll to position [64, 0]
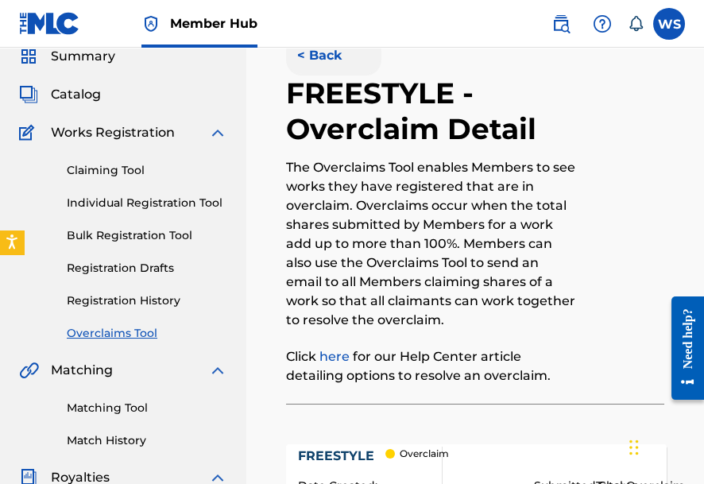
drag, startPoint x: 343, startPoint y: 44, endPoint x: 334, endPoint y: 53, distance: 13.5
click at [343, 44] on nav "Member Hub WS WS [PERSON_NAME] [EMAIL_ADDRESS][DOMAIN_NAME] Notification Prefer…" at bounding box center [352, 24] width 704 height 48
click at [332, 53] on button "< Back" at bounding box center [333, 56] width 95 height 40
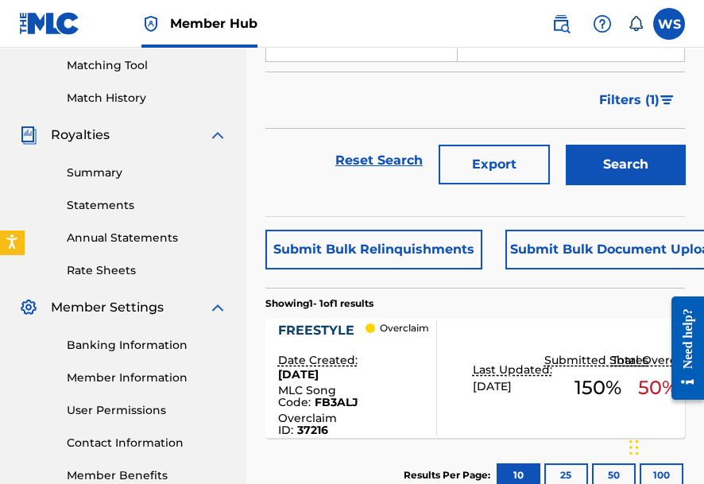
scroll to position [374, 0]
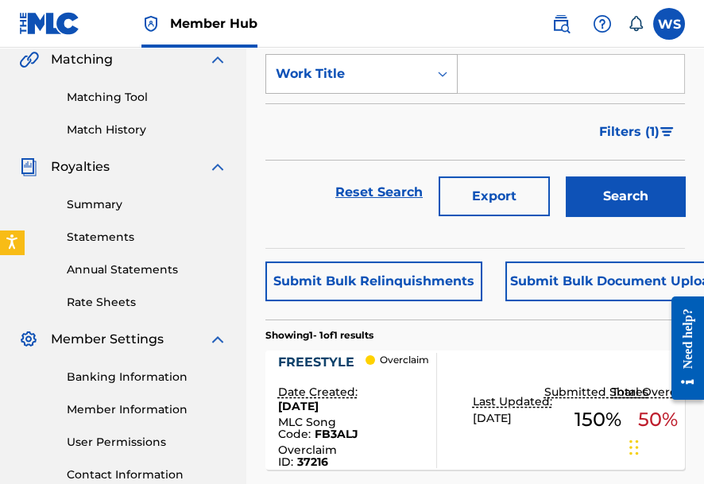
click at [370, 78] on div "Work Title" at bounding box center [347, 73] width 143 height 19
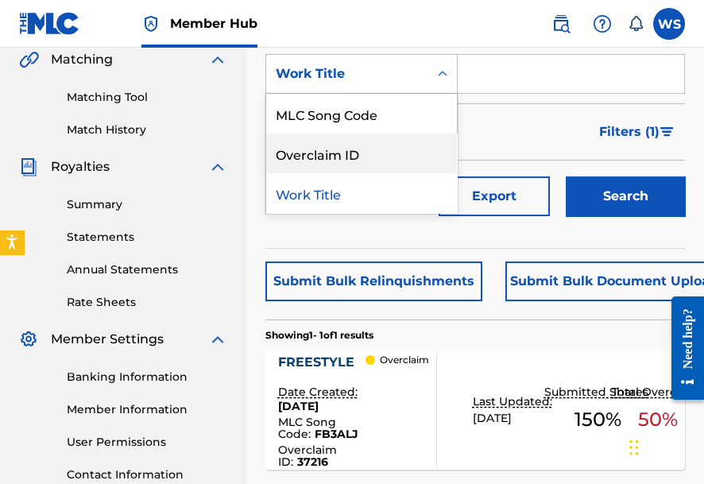
click at [391, 164] on div "Overclaim ID" at bounding box center [361, 153] width 191 height 40
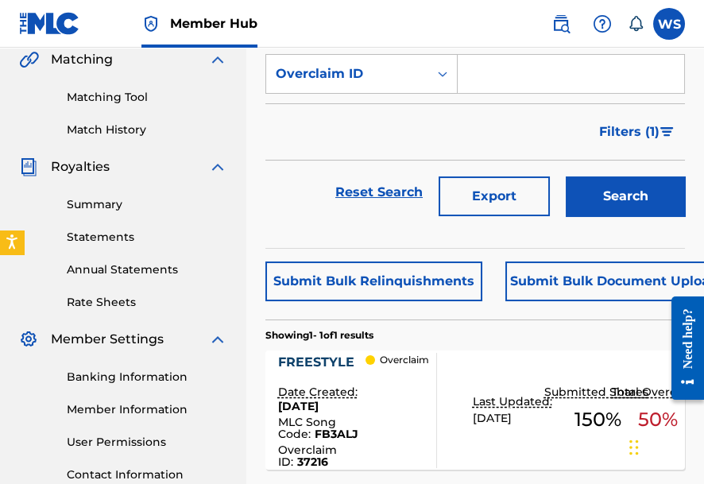
click at [501, 79] on input "Search Form" at bounding box center [570, 74] width 226 height 38
paste input "37224"
type input "37224"
click at [597, 174] on div "Search" at bounding box center [620, 192] width 127 height 64
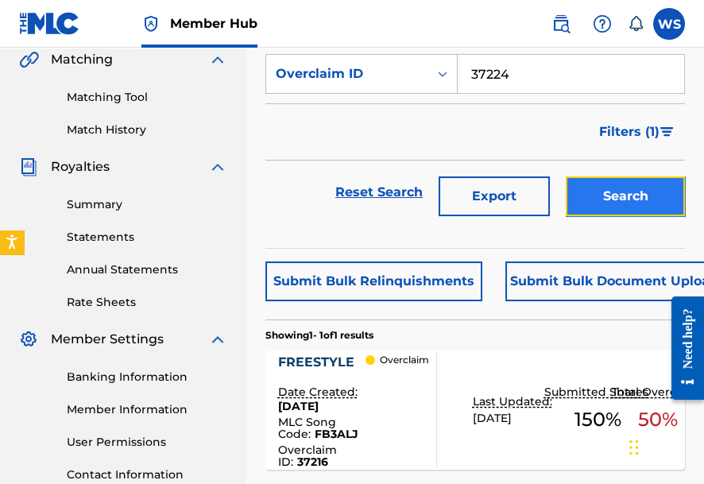
click at [601, 181] on button "Search" at bounding box center [624, 196] width 119 height 40
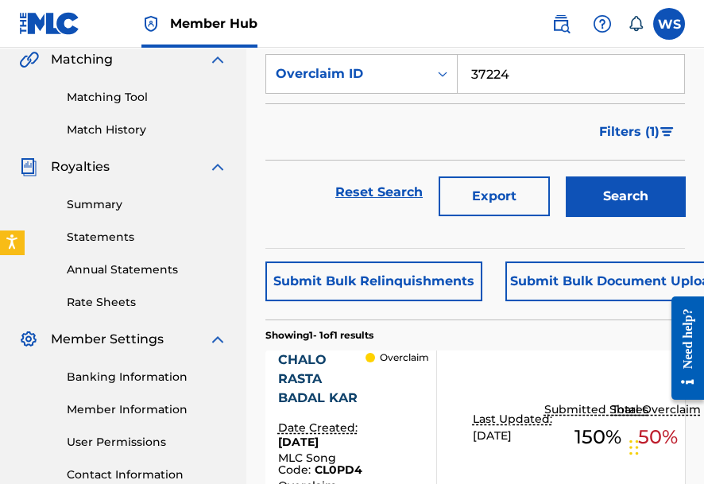
click at [305, 362] on div "CHALO RASTA BADAL KAR" at bounding box center [321, 378] width 87 height 57
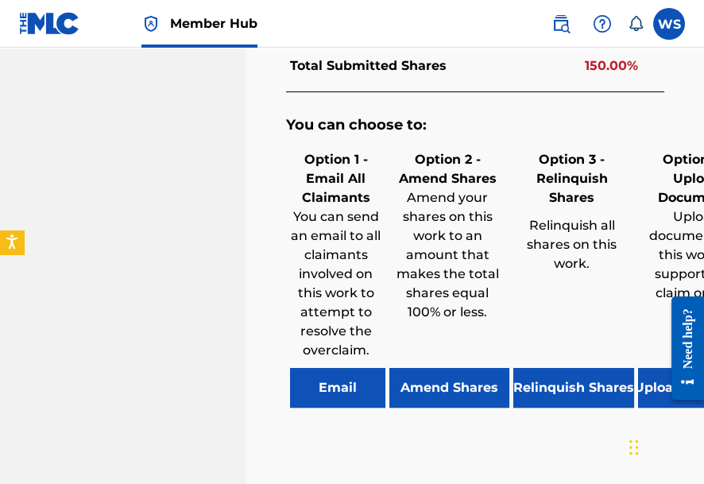
scroll to position [1398, 0]
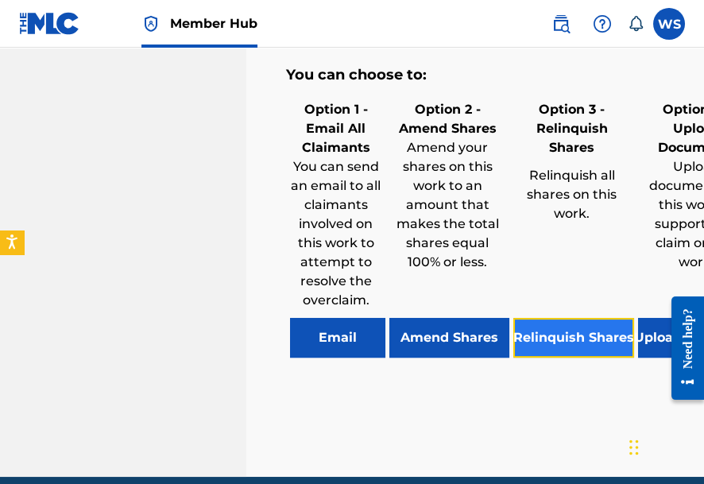
click at [582, 357] on button "Relinquish Shares" at bounding box center [573, 338] width 121 height 40
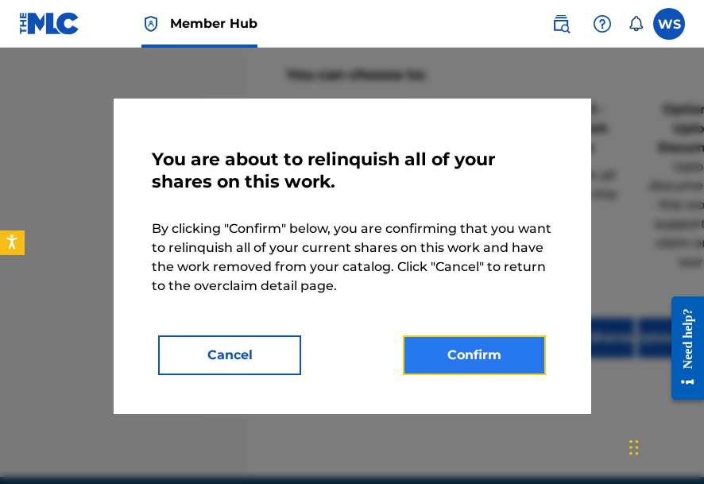
click at [445, 350] on button "Confirm" at bounding box center [474, 355] width 143 height 40
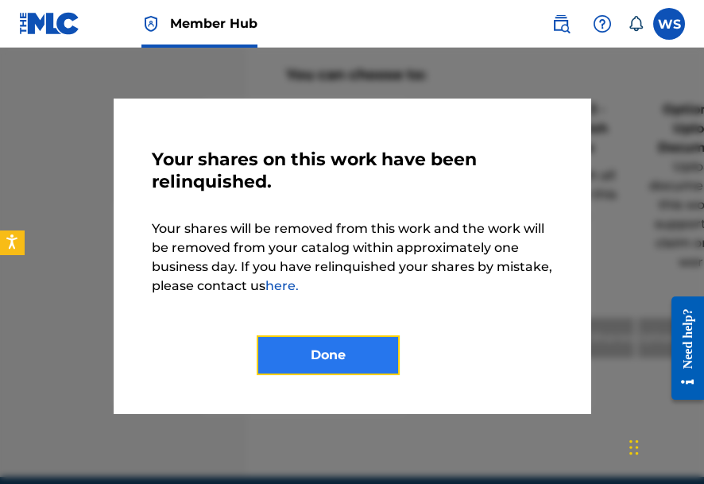
click at [322, 353] on button "Done" at bounding box center [328, 355] width 143 height 40
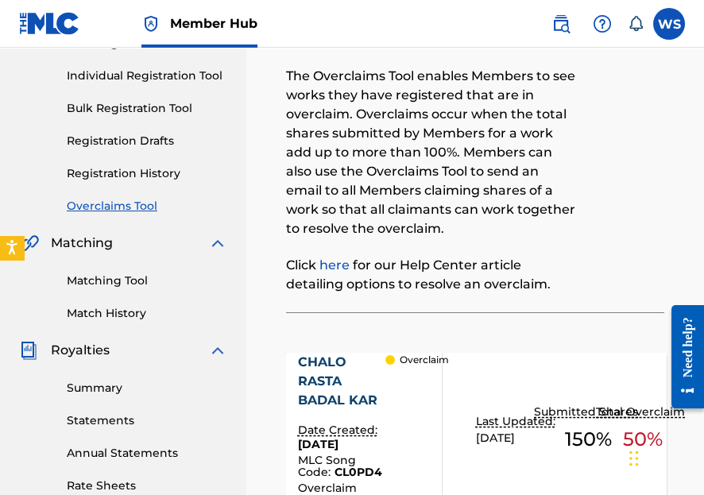
scroll to position [0, 0]
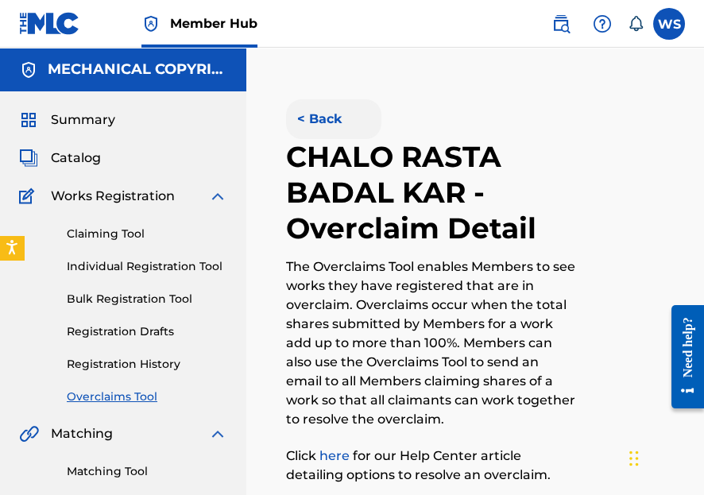
click at [326, 118] on button "< Back" at bounding box center [333, 119] width 95 height 40
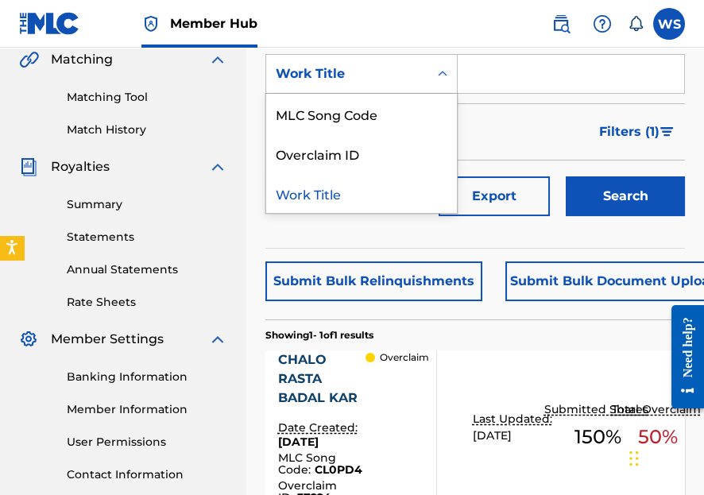
click at [384, 90] on div "Work Title" at bounding box center [361, 74] width 192 height 40
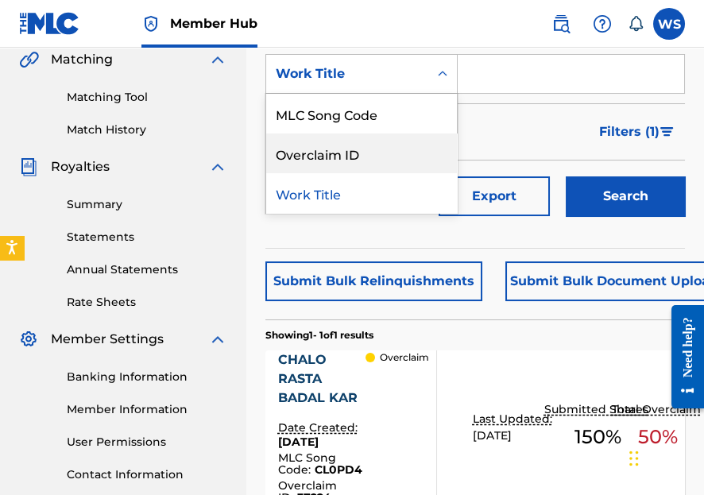
click at [363, 145] on div "Overclaim ID" at bounding box center [361, 153] width 191 height 40
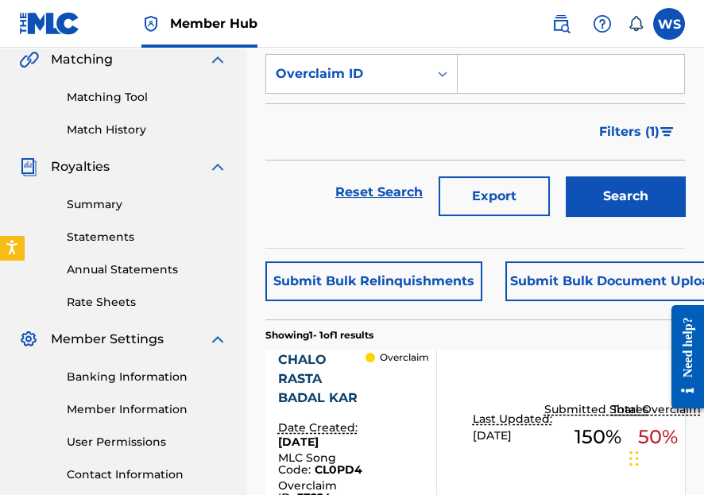
click at [499, 75] on input "Search Form" at bounding box center [570, 74] width 226 height 38
paste input "37206"
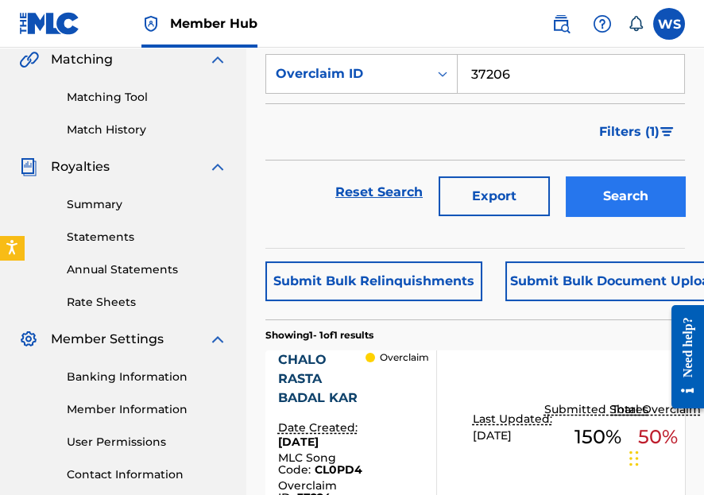
type input "37206"
click at [584, 208] on button "Search" at bounding box center [624, 196] width 119 height 40
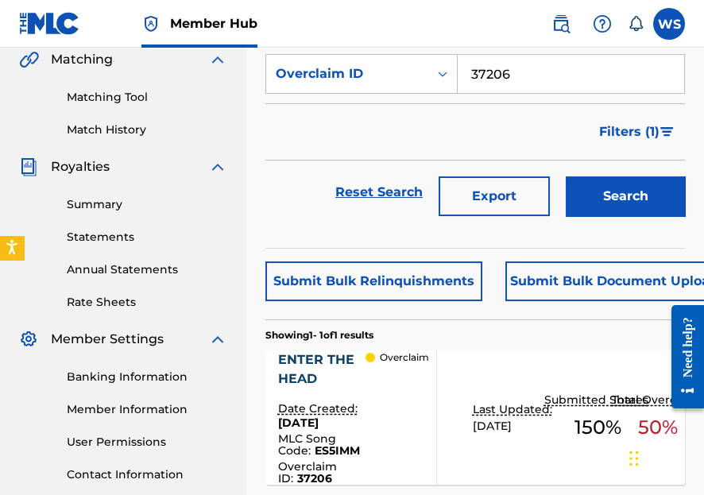
scroll to position [438, 0]
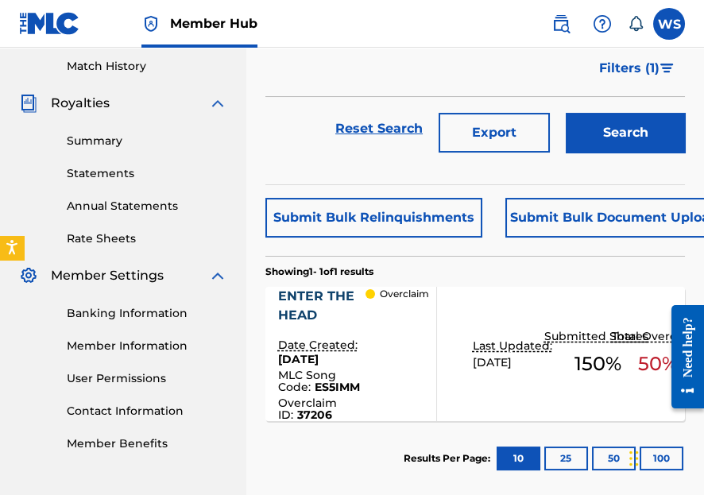
click at [323, 290] on div "ENTER THE HEAD" at bounding box center [321, 306] width 87 height 38
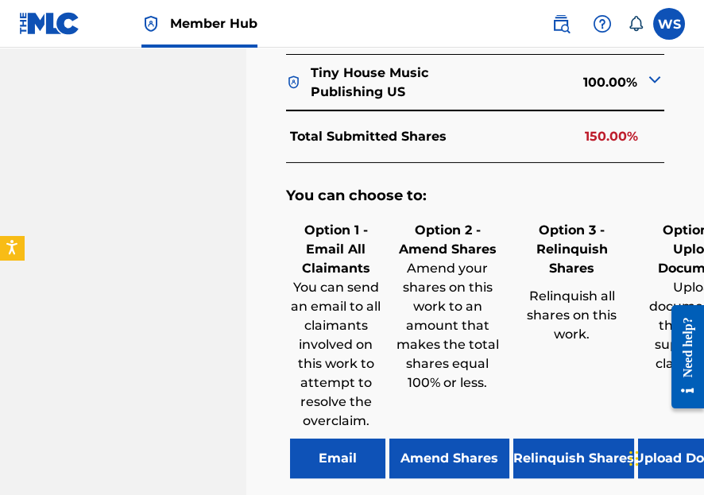
scroll to position [1207, 0]
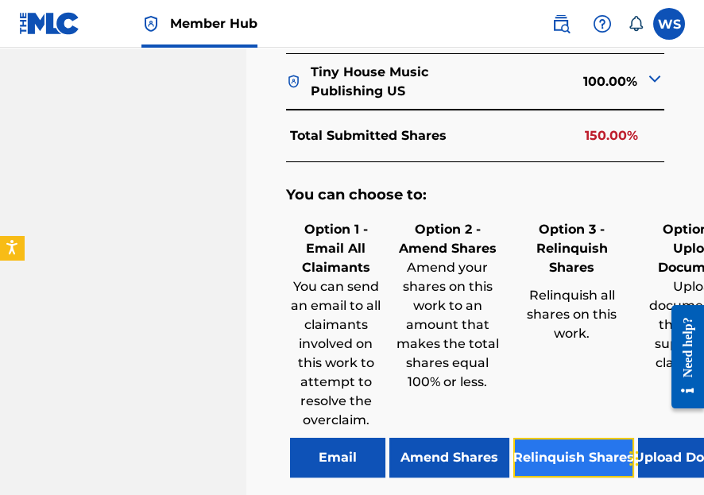
click at [573, 438] on button "Relinquish Shares" at bounding box center [573, 458] width 121 height 40
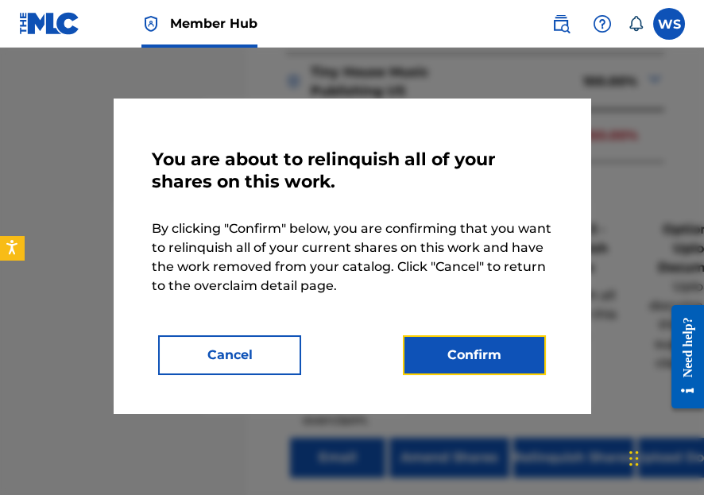
drag, startPoint x: 433, startPoint y: 366, endPoint x: 332, endPoint y: 336, distance: 105.3
click at [433, 366] on button "Confirm" at bounding box center [474, 355] width 143 height 40
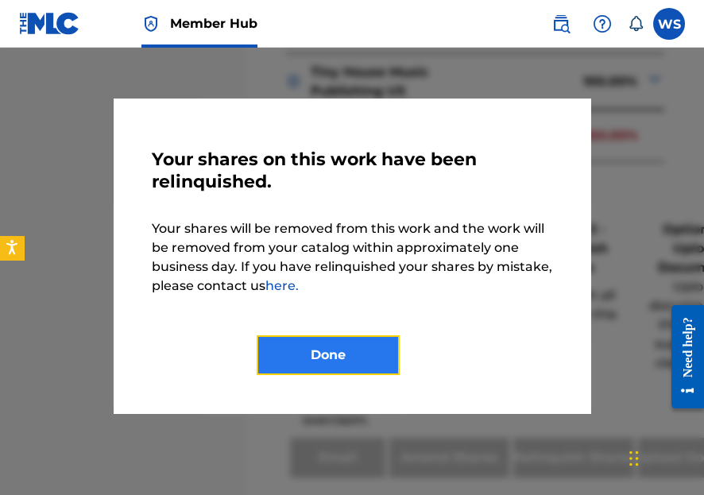
click at [351, 359] on button "Done" at bounding box center [328, 355] width 143 height 40
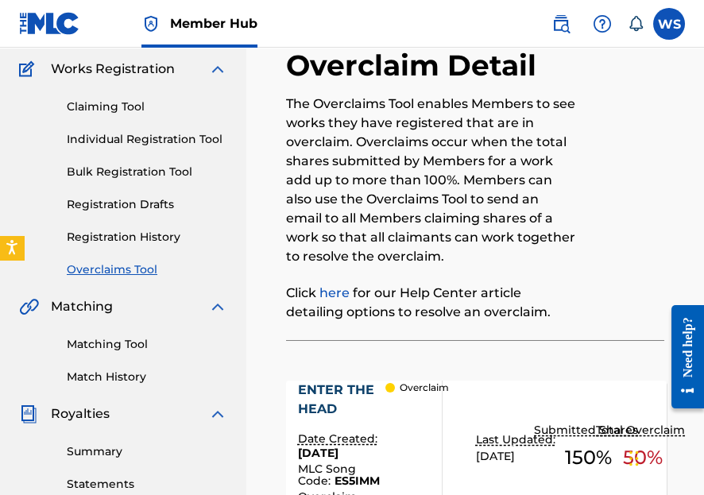
scroll to position [0, 0]
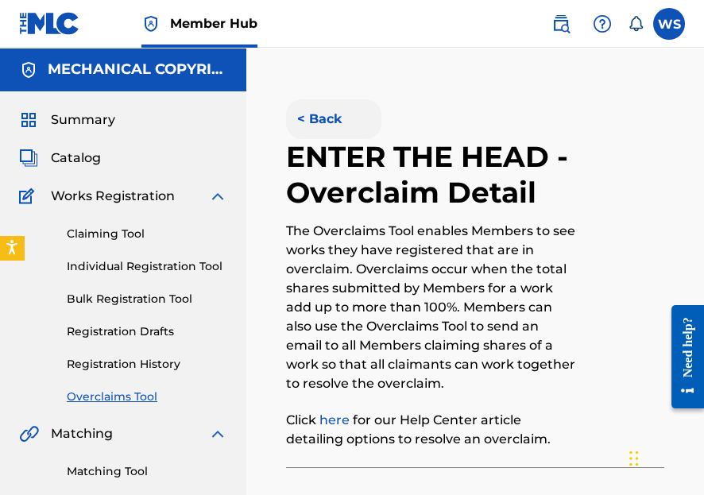
click at [312, 113] on button "< Back" at bounding box center [333, 119] width 95 height 40
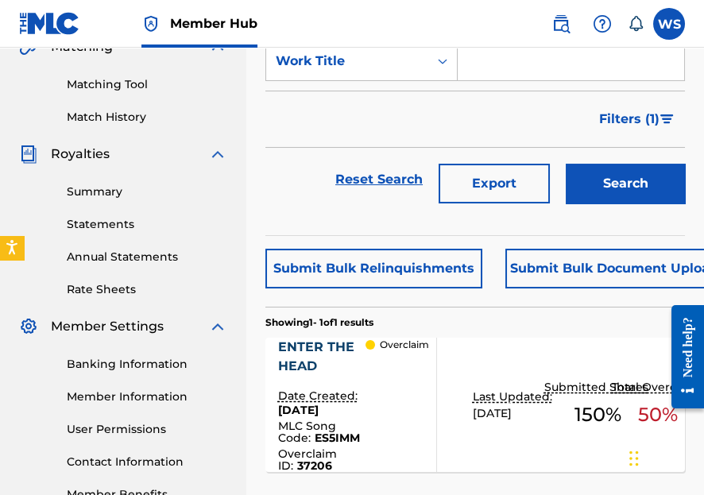
scroll to position [247, 0]
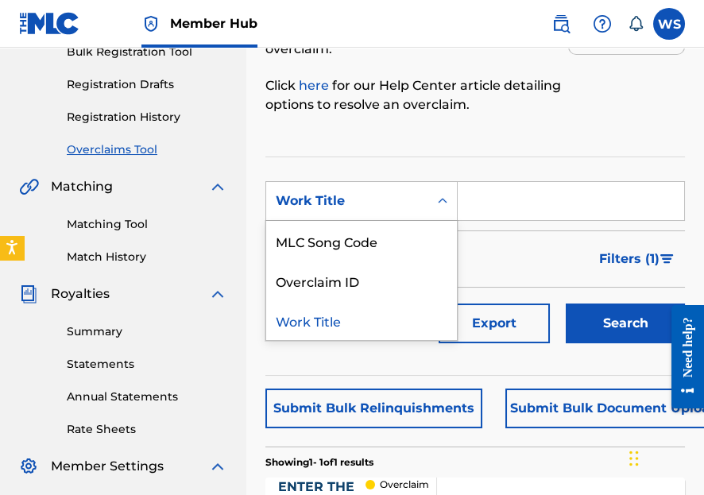
click at [355, 191] on div "Work Title" at bounding box center [347, 200] width 143 height 19
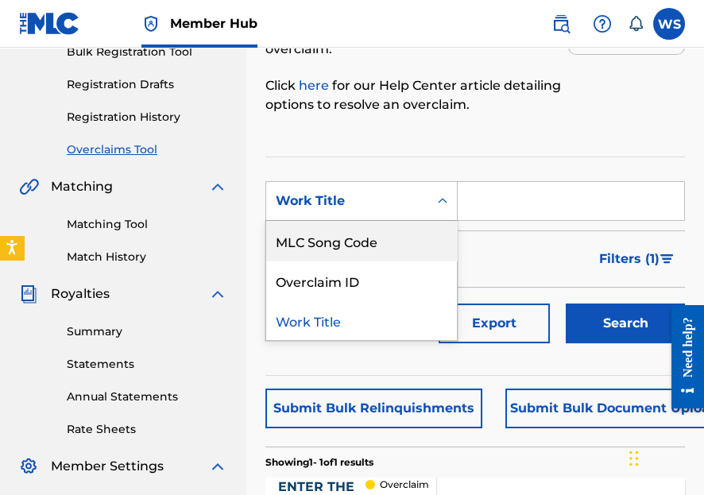
click at [353, 277] on div "Overclaim ID" at bounding box center [361, 280] width 191 height 40
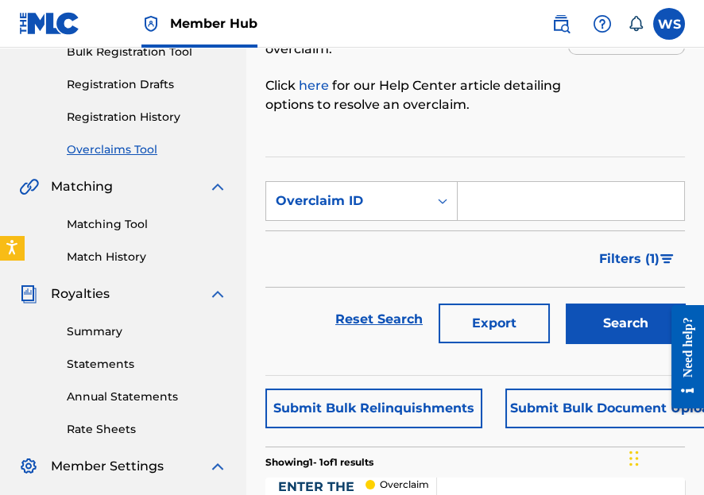
click at [520, 212] on input "Search Form" at bounding box center [570, 201] width 226 height 38
paste input "37211"
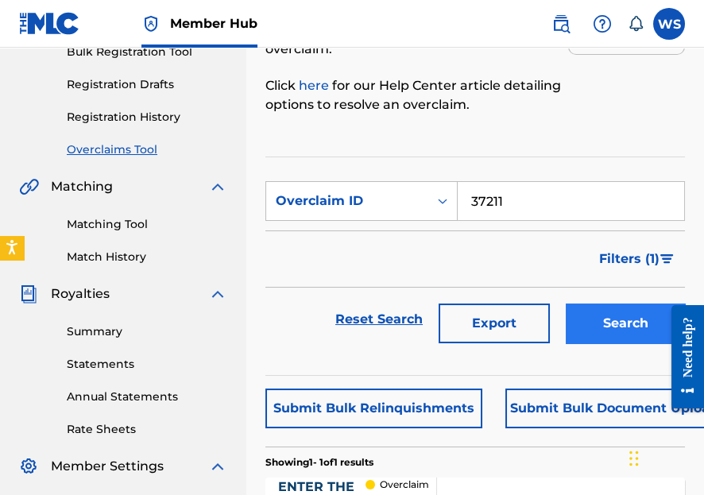
type input "37211"
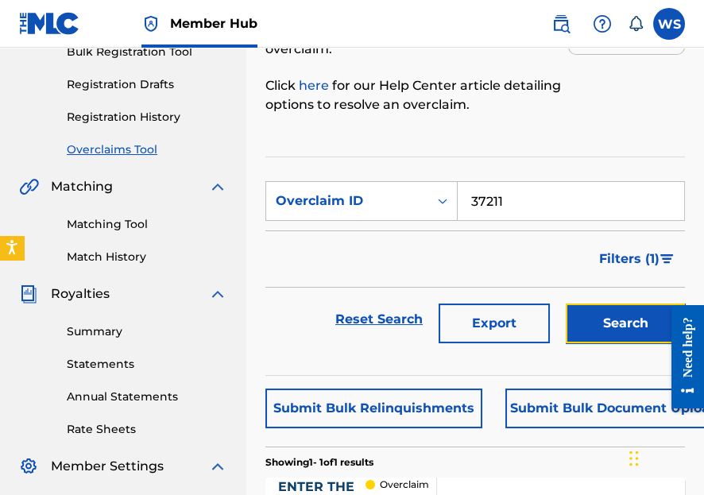
drag, startPoint x: 601, startPoint y: 312, endPoint x: 586, endPoint y: 299, distance: 19.7
click at [601, 312] on button "Search" at bounding box center [624, 323] width 119 height 40
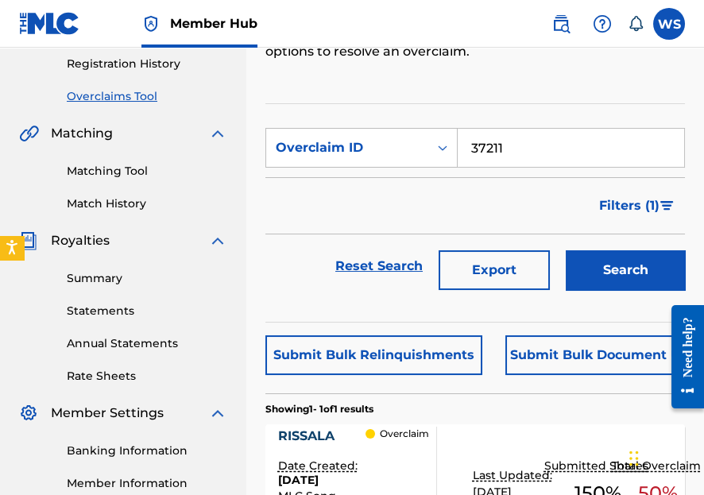
scroll to position [374, 0]
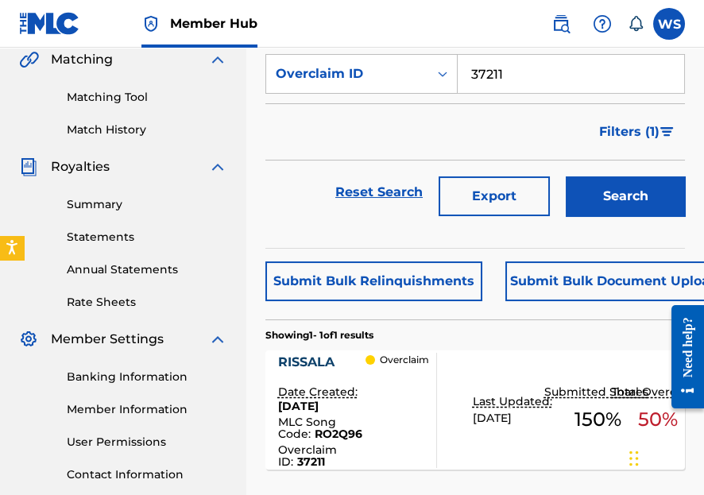
click at [318, 353] on div "RISSALA" at bounding box center [321, 362] width 87 height 19
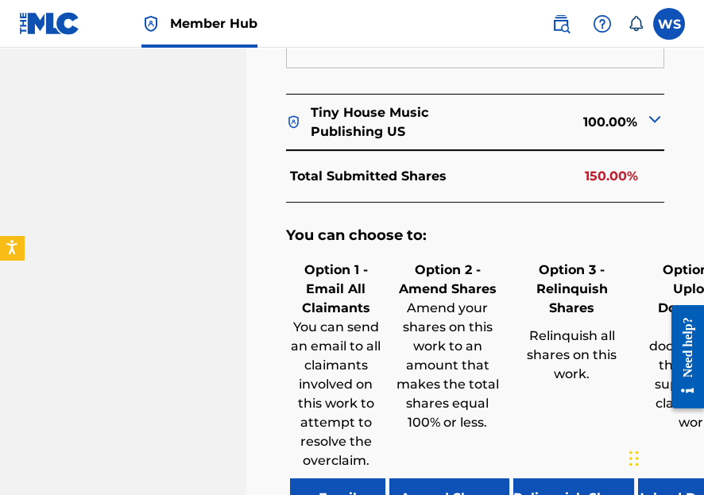
scroll to position [1207, 0]
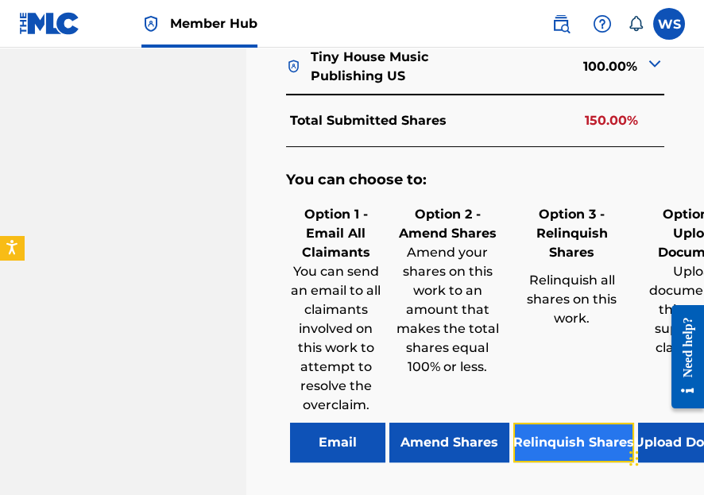
click at [535, 422] on button "Relinquish Shares" at bounding box center [573, 442] width 121 height 40
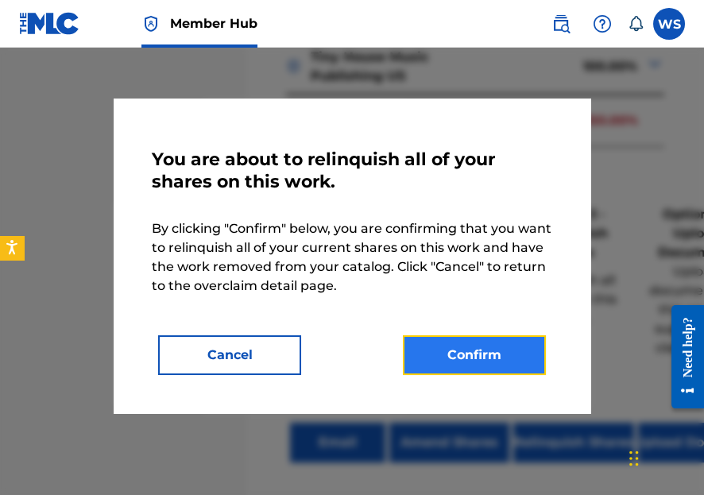
click at [489, 357] on button "Confirm" at bounding box center [474, 355] width 143 height 40
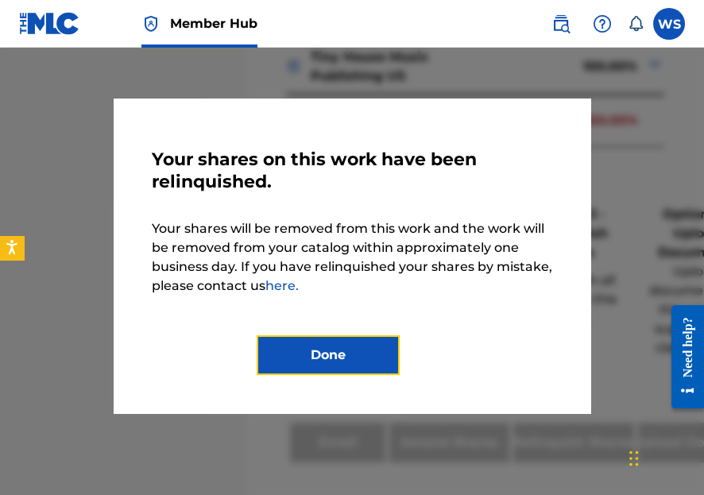
click at [380, 341] on button "Done" at bounding box center [328, 355] width 143 height 40
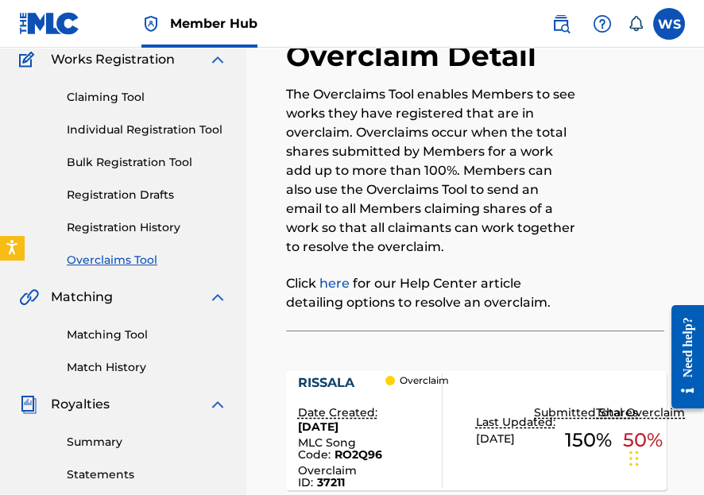
scroll to position [0, 0]
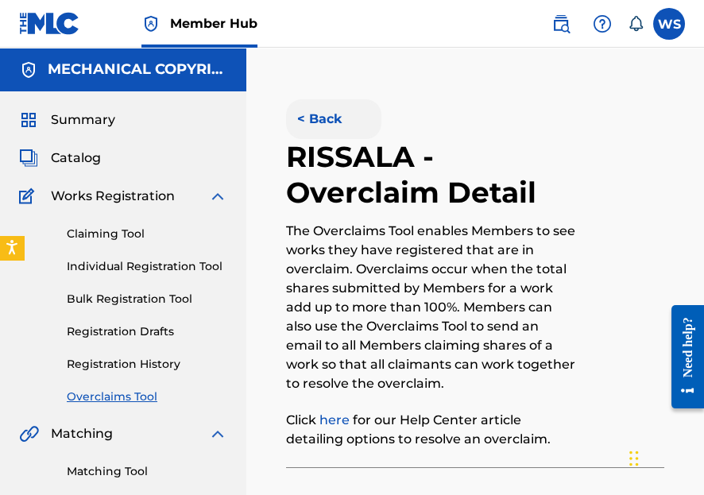
click at [312, 121] on button "< Back" at bounding box center [333, 119] width 95 height 40
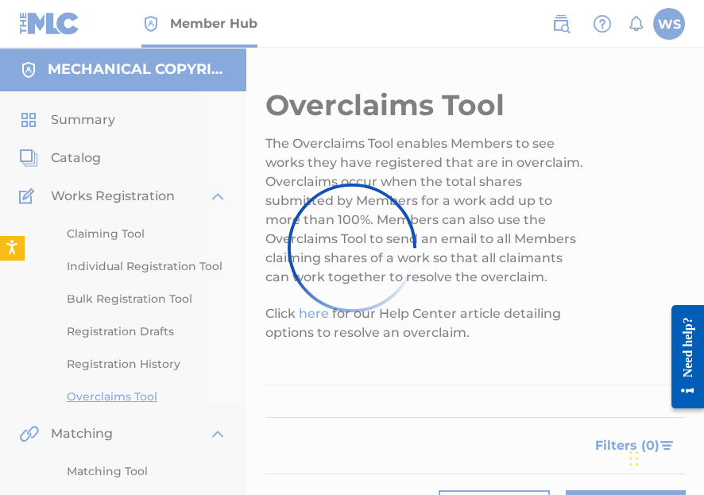
scroll to position [374, 0]
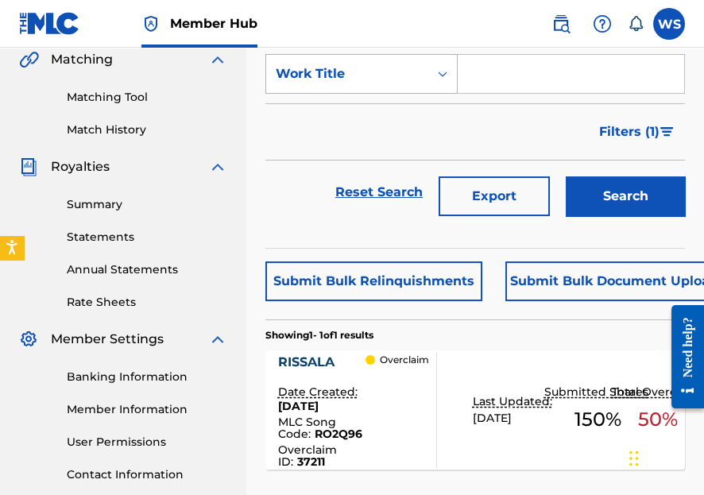
click at [354, 84] on div "Work Title" at bounding box center [347, 74] width 162 height 30
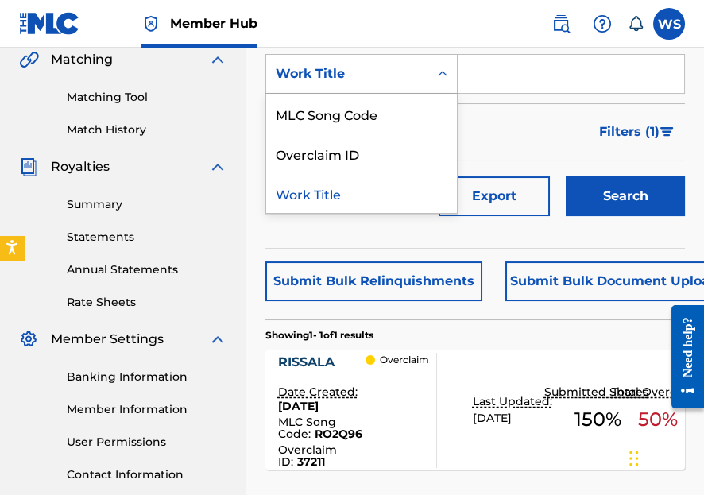
click at [346, 173] on div "Work Title" at bounding box center [361, 193] width 191 height 40
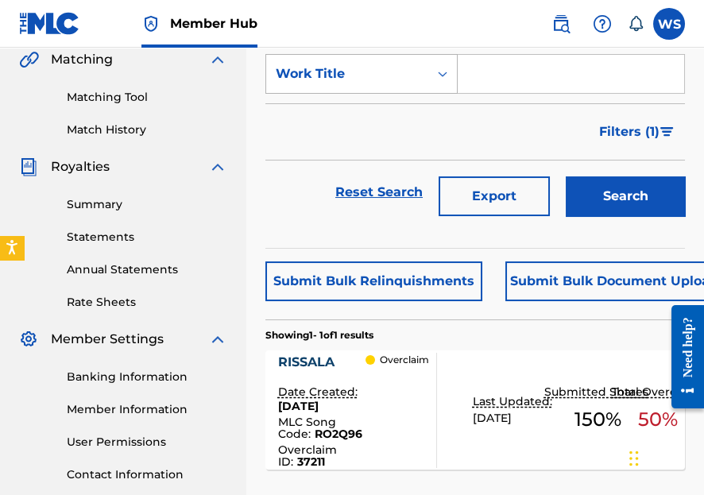
click at [346, 89] on div "Work Title" at bounding box center [361, 74] width 192 height 40
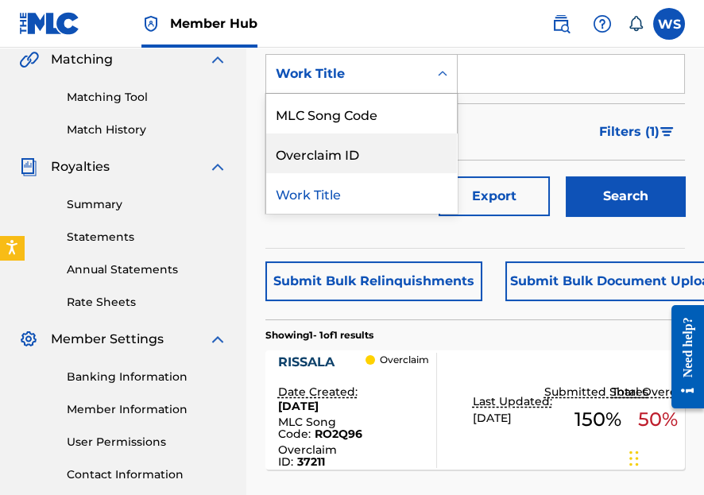
click at [357, 145] on div "Overclaim ID" at bounding box center [361, 153] width 191 height 40
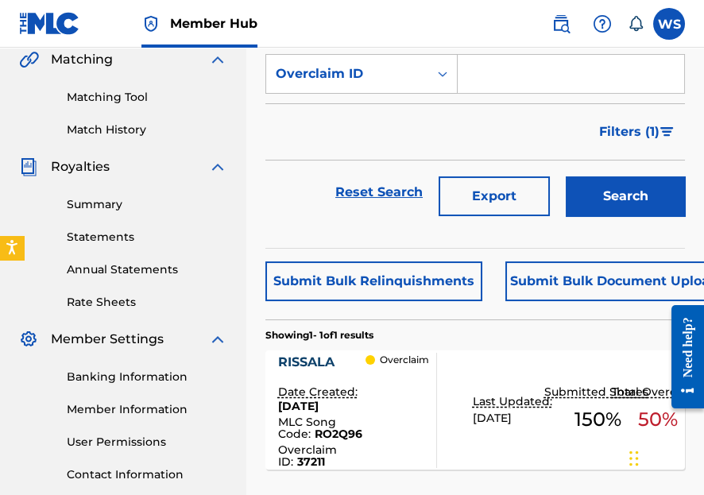
click at [503, 78] on input "Search Form" at bounding box center [570, 74] width 226 height 38
paste input "37190"
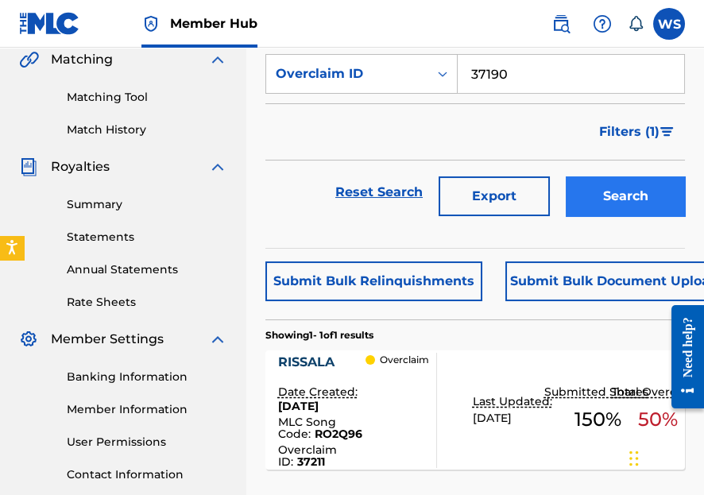
type input "37190"
click at [603, 190] on button "Search" at bounding box center [624, 196] width 119 height 40
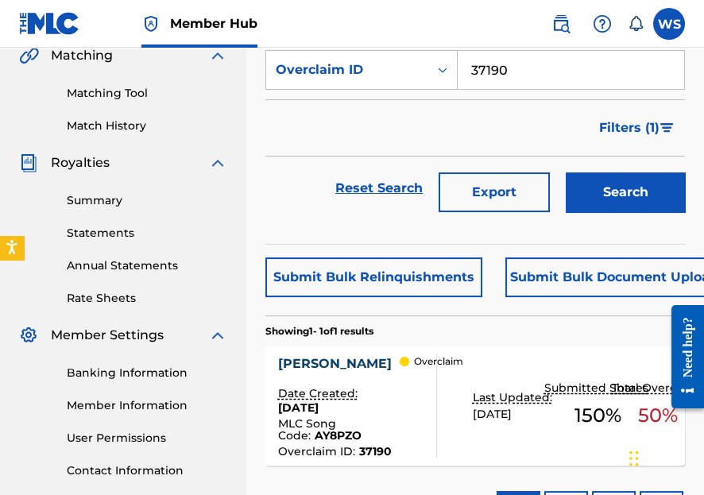
scroll to position [438, 0]
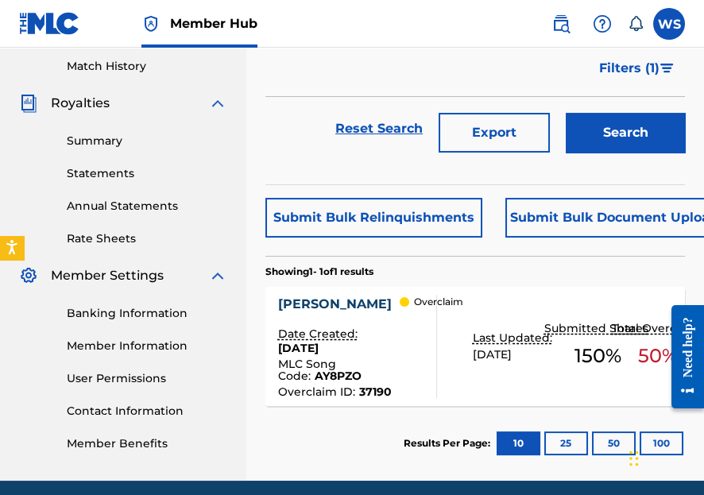
click at [280, 304] on div "[PERSON_NAME]" at bounding box center [339, 304] width 122 height 19
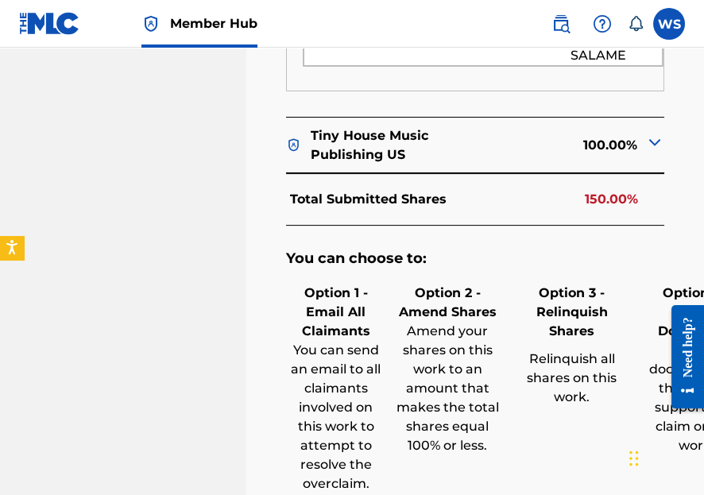
scroll to position [1271, 0]
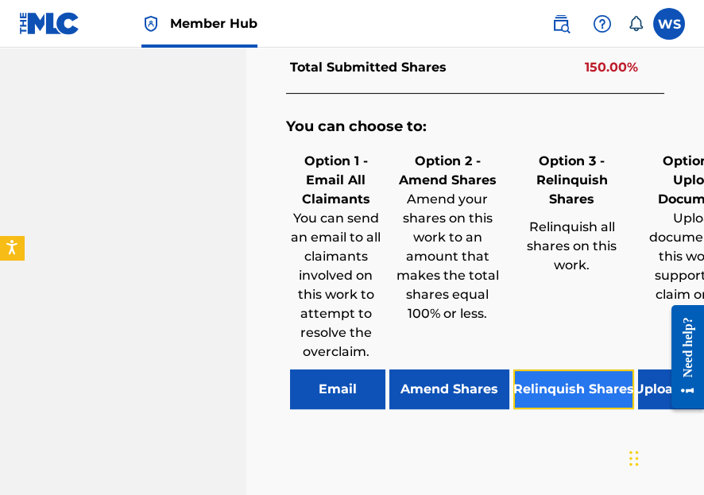
click at [537, 371] on button "Relinquish Shares" at bounding box center [573, 389] width 121 height 40
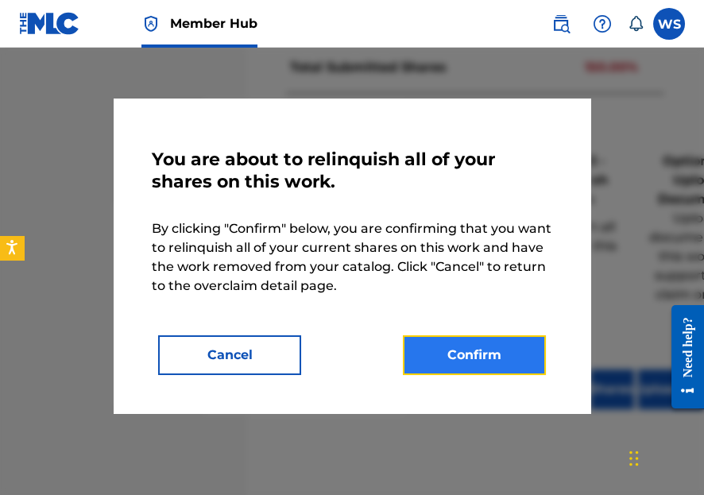
drag, startPoint x: 447, startPoint y: 344, endPoint x: 411, endPoint y: 342, distance: 36.6
click at [448, 345] on button "Confirm" at bounding box center [474, 355] width 143 height 40
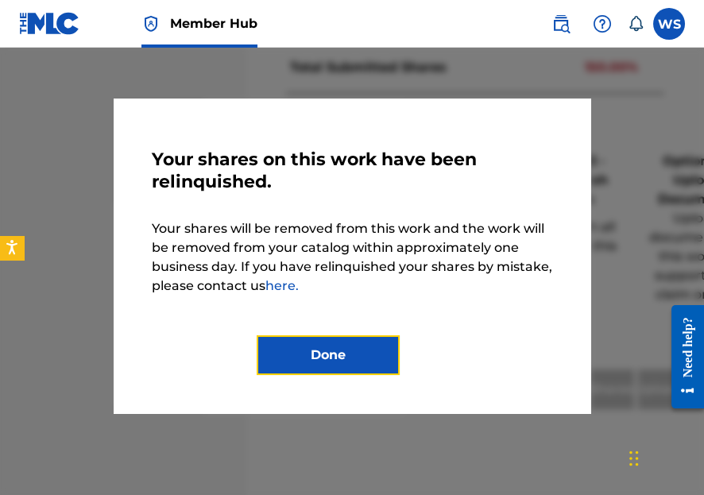
drag, startPoint x: 341, startPoint y: 365, endPoint x: 341, endPoint y: 353, distance: 12.7
click at [341, 365] on button "Done" at bounding box center [328, 355] width 143 height 40
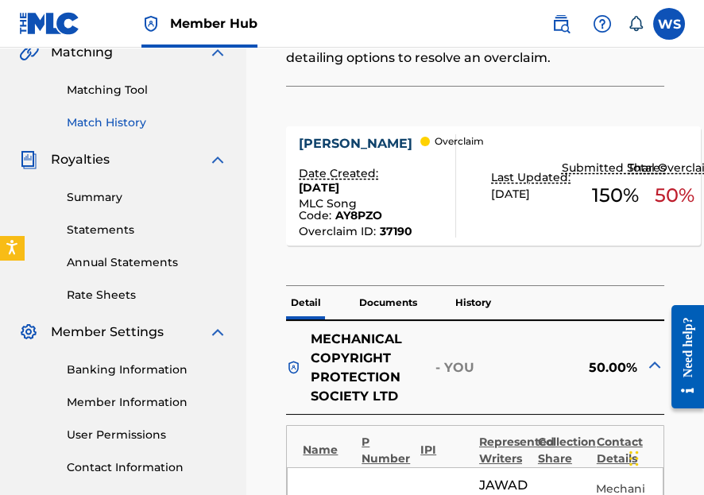
scroll to position [191, 0]
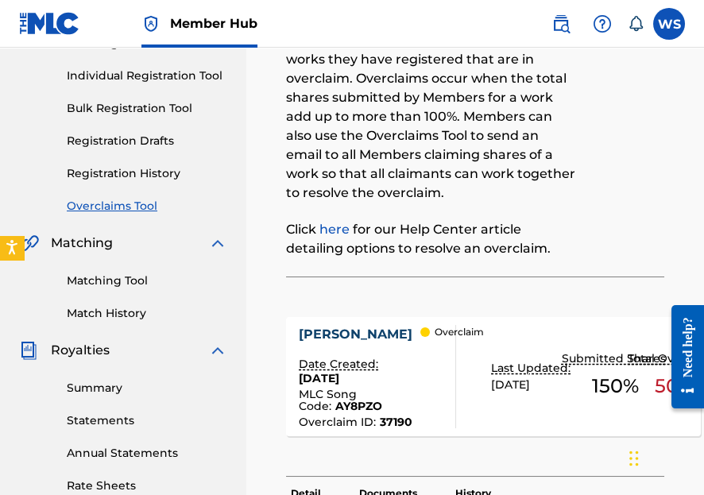
click at [118, 198] on link "Overclaims Tool" at bounding box center [147, 206] width 160 height 17
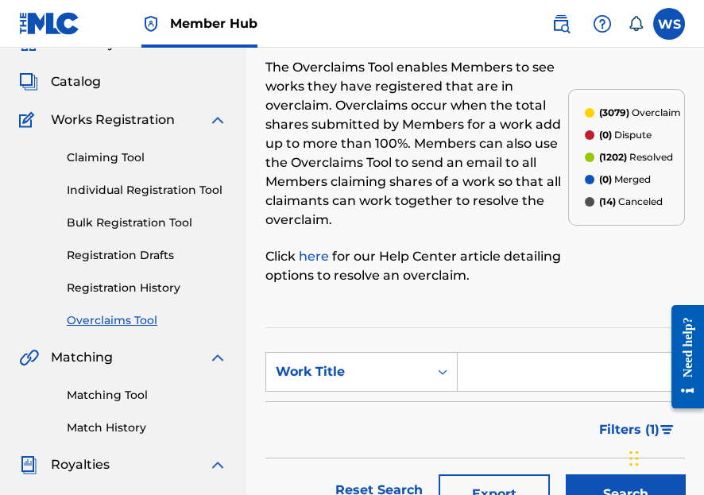
scroll to position [127, 0]
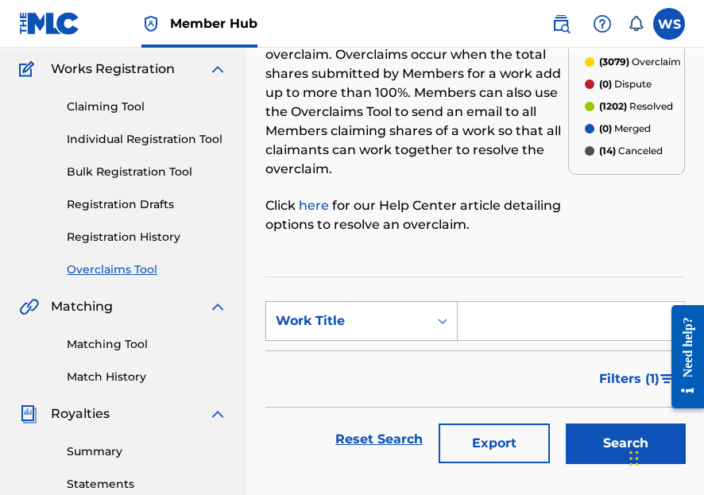
click at [369, 321] on div "Work Title" at bounding box center [347, 320] width 143 height 19
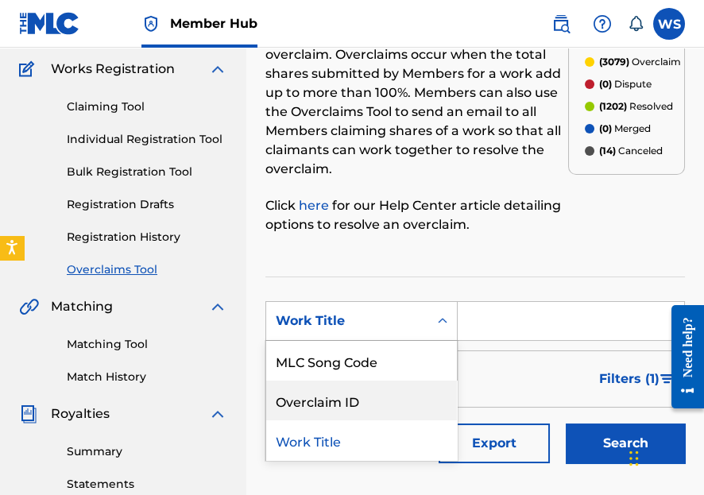
drag, startPoint x: 357, startPoint y: 411, endPoint x: 457, endPoint y: 358, distance: 112.3
click at [357, 410] on div "Overclaim ID" at bounding box center [361, 400] width 191 height 40
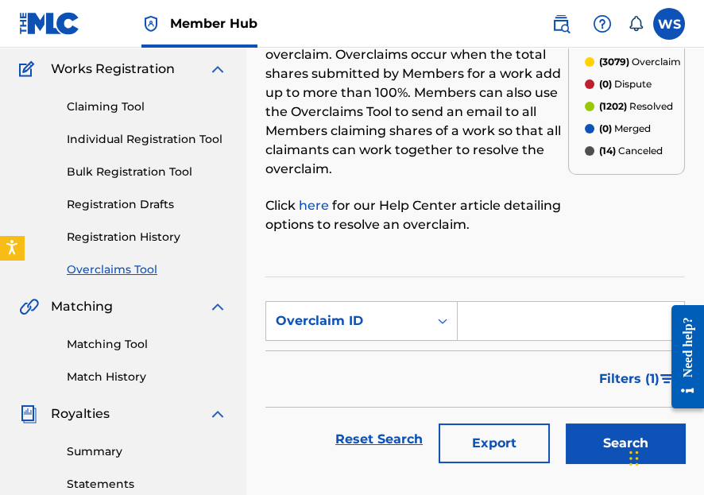
click at [517, 322] on input "Search Form" at bounding box center [570, 321] width 226 height 38
paste input "37162"
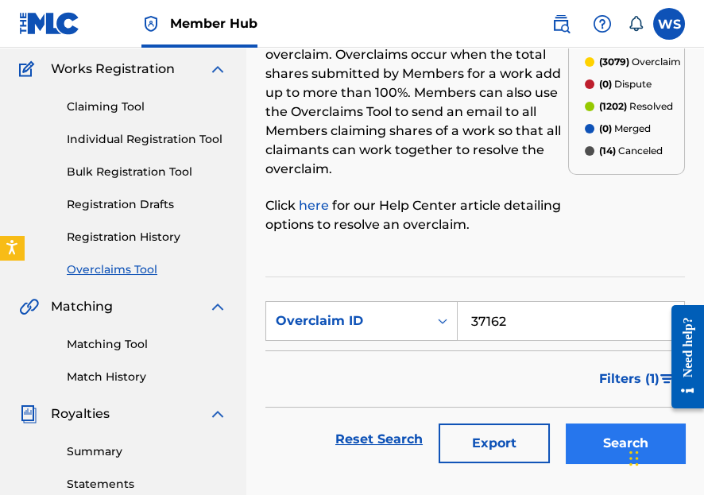
type input "37162"
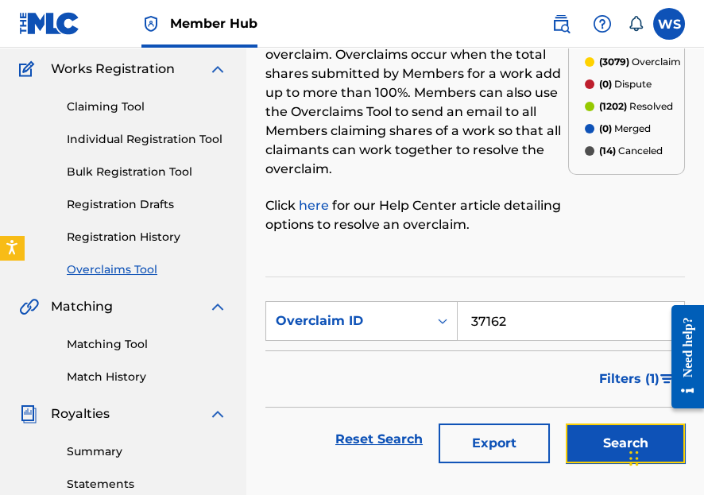
click at [591, 436] on button "Search" at bounding box center [624, 443] width 119 height 40
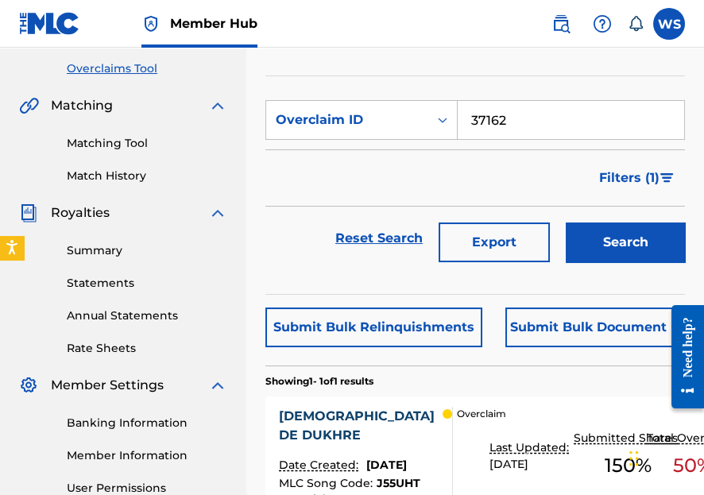
scroll to position [445, 0]
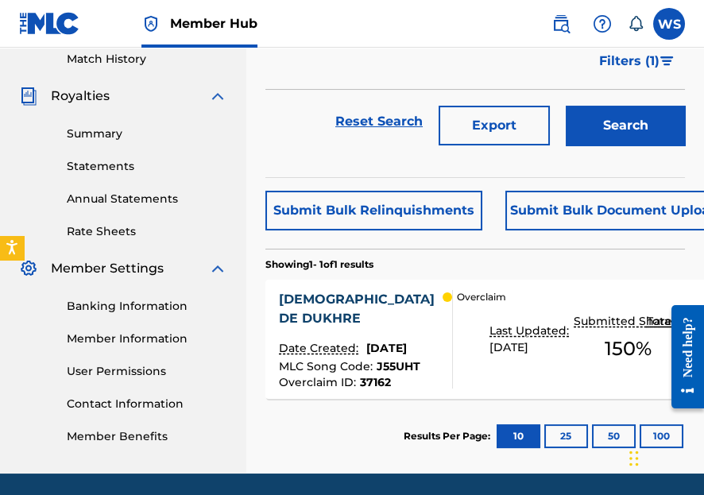
click at [290, 296] on div "[DEMOGRAPHIC_DATA] DE DUKHRE" at bounding box center [361, 309] width 164 height 38
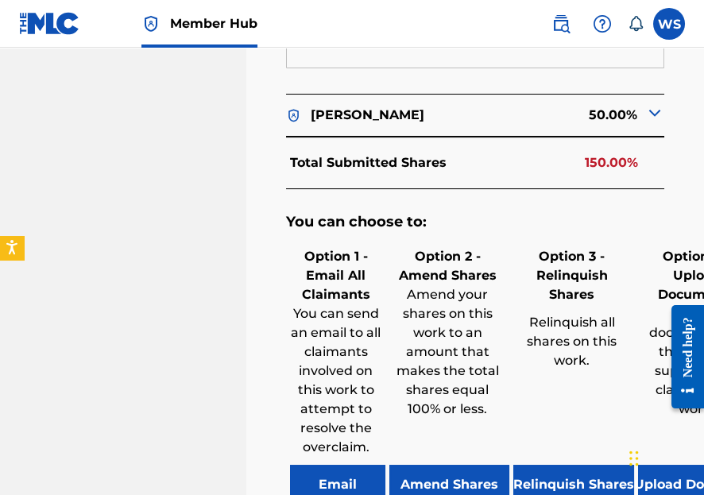
scroll to position [1461, 0]
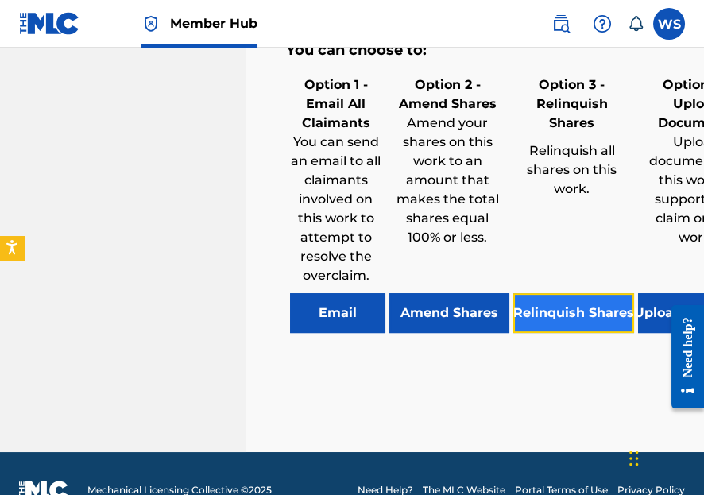
click at [532, 333] on button "Relinquish Shares" at bounding box center [573, 313] width 121 height 40
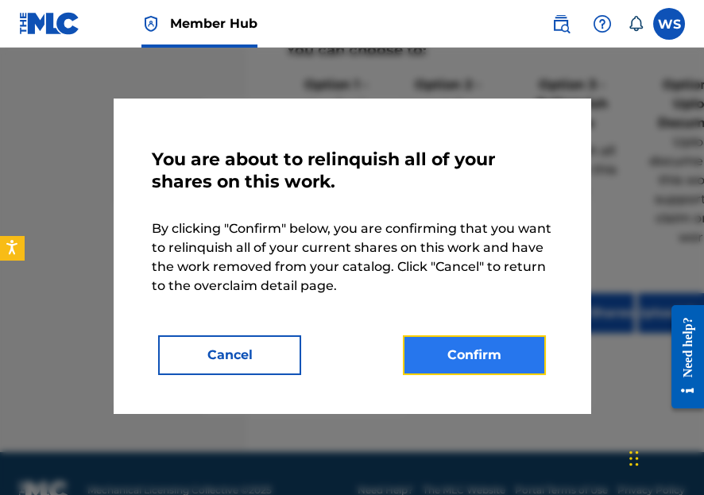
click at [476, 348] on button "Confirm" at bounding box center [474, 355] width 143 height 40
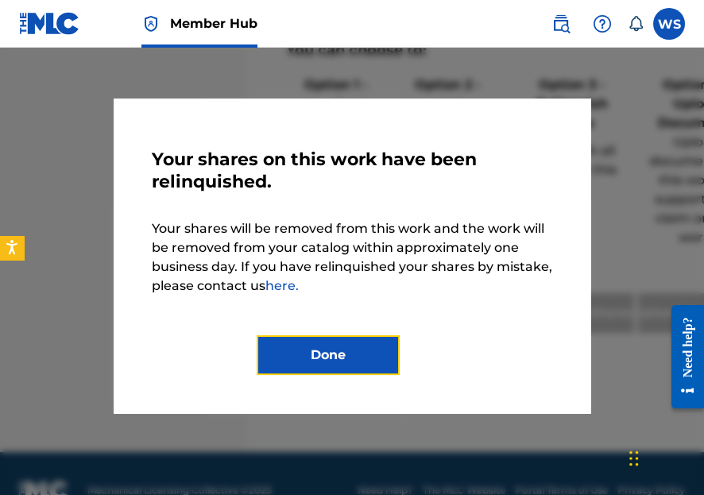
click at [312, 352] on button "Done" at bounding box center [328, 355] width 143 height 40
